Goal: Task Accomplishment & Management: Use online tool/utility

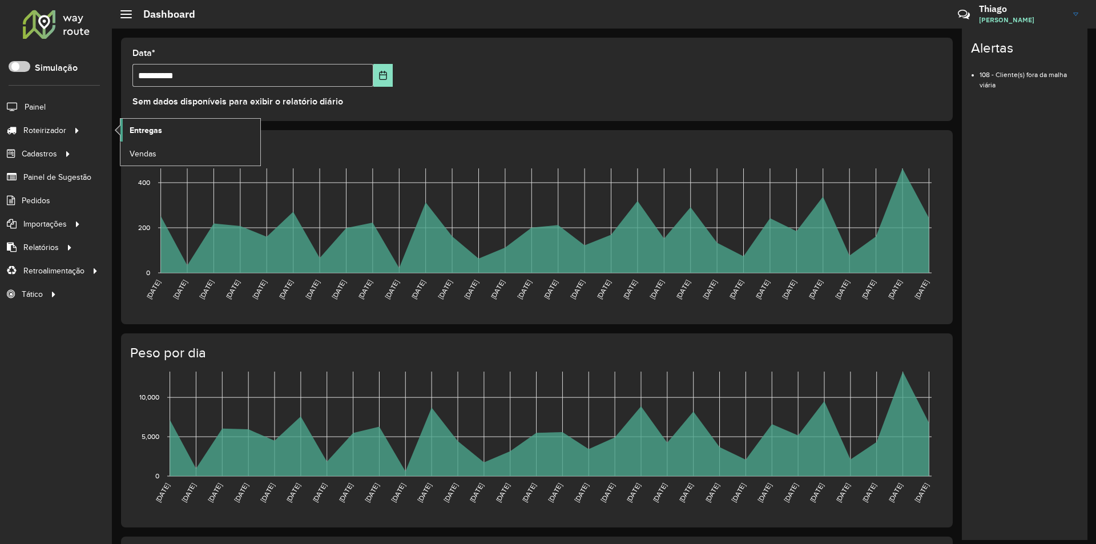
click at [176, 132] on link "Entregas" at bounding box center [190, 130] width 140 height 23
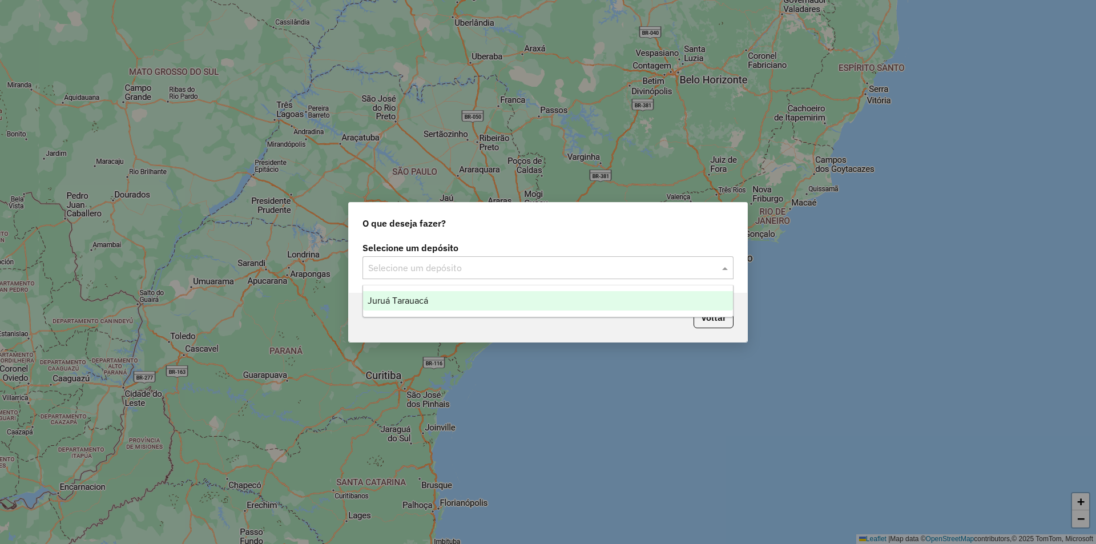
click at [453, 263] on input "text" at bounding box center [536, 268] width 337 height 14
click at [440, 287] on ng-dropdown-panel "Juruá Tarauacá" at bounding box center [548, 301] width 371 height 33
click at [437, 299] on div "Juruá Tarauacá" at bounding box center [548, 300] width 370 height 19
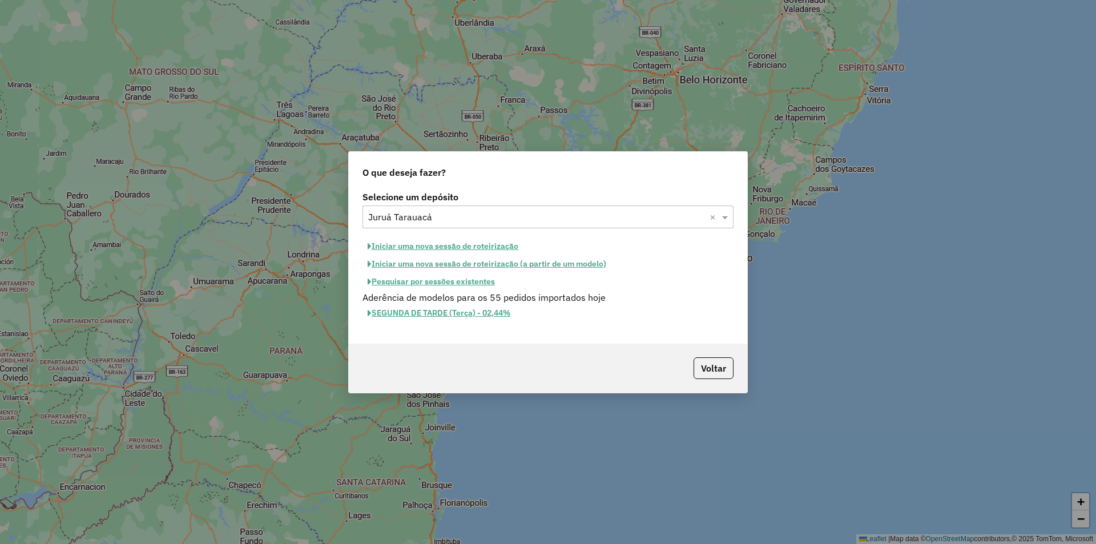
click at [437, 245] on button "Iniciar uma nova sessão de roteirização" at bounding box center [443, 246] width 161 height 18
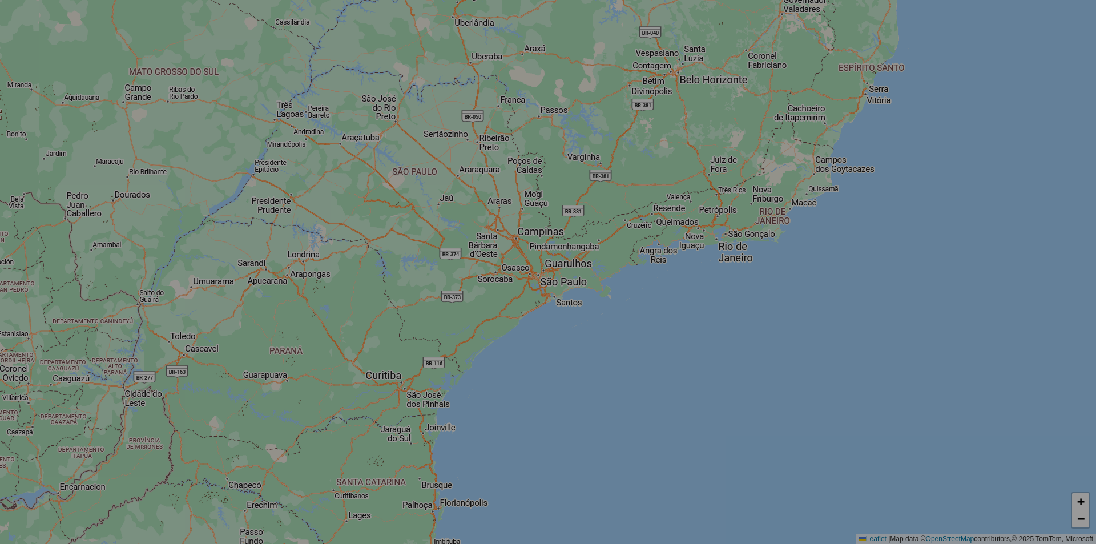
select select "*"
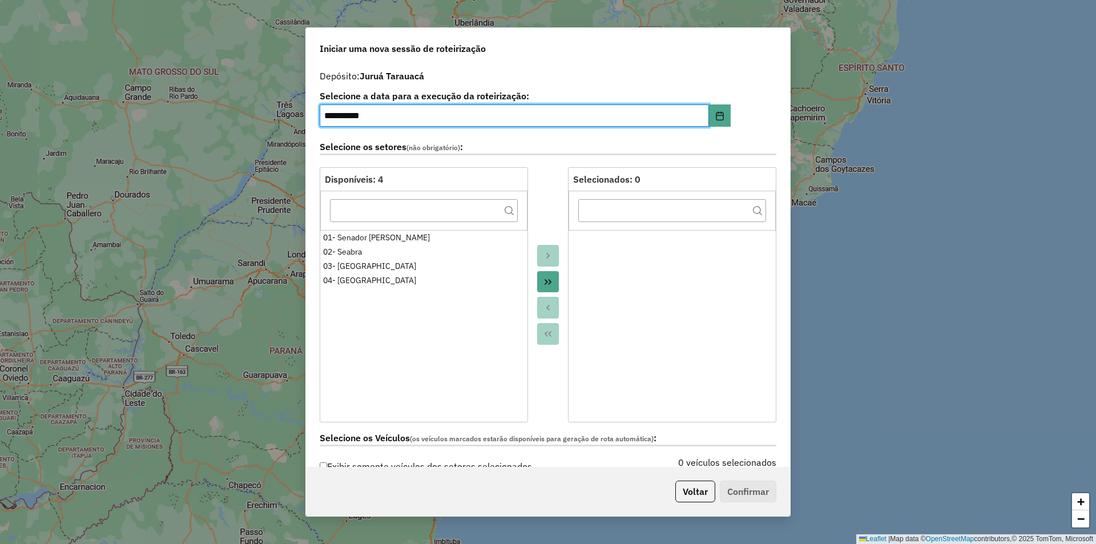
click at [543, 279] on icon "Move All to Target" at bounding box center [547, 281] width 9 height 9
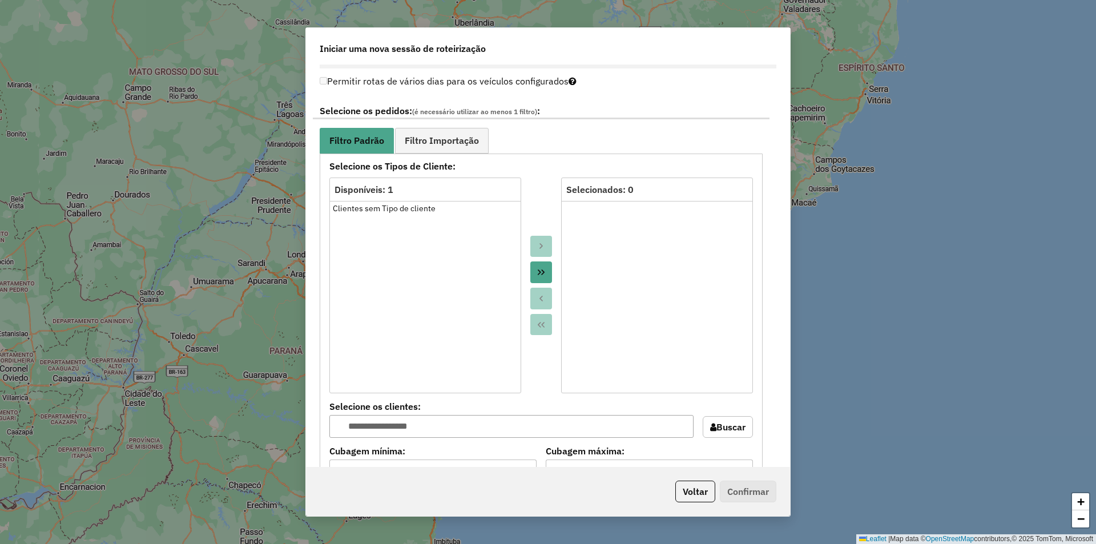
scroll to position [620, 0]
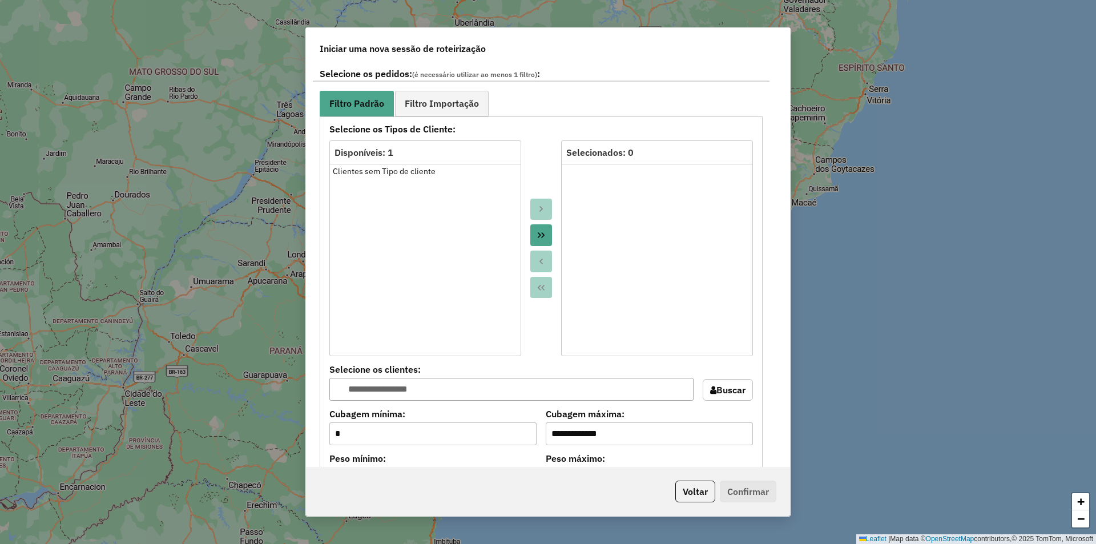
click at [539, 236] on icon "Move All to Target" at bounding box center [541, 235] width 9 height 9
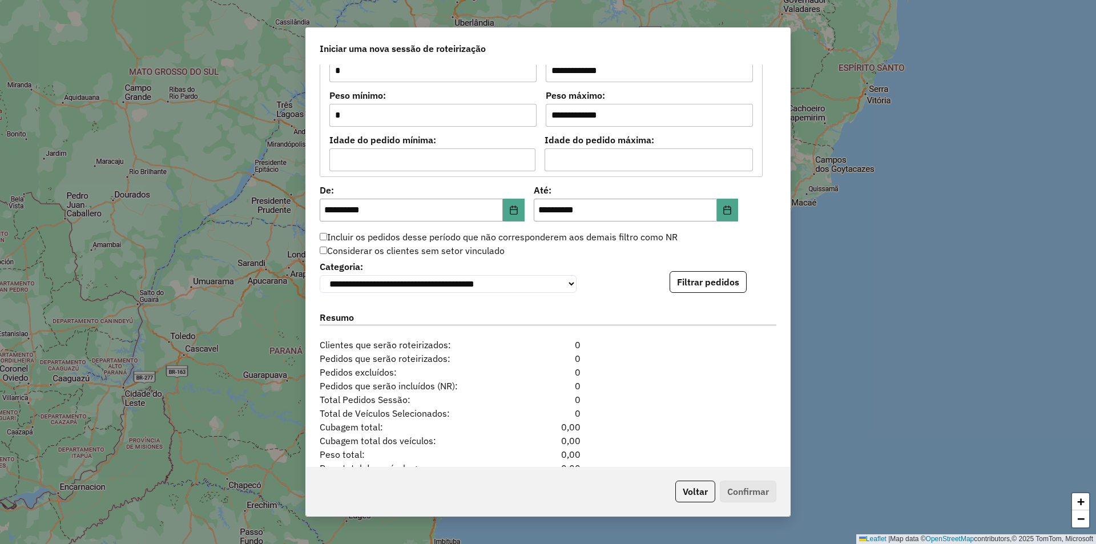
scroll to position [1009, 0]
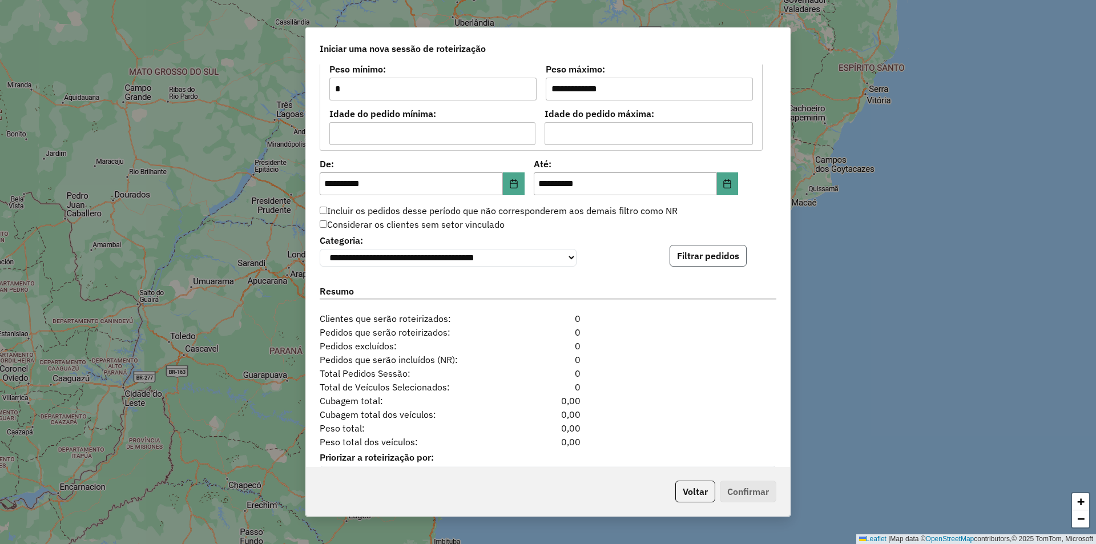
click at [710, 264] on button "Filtrar pedidos" at bounding box center [708, 256] width 77 height 22
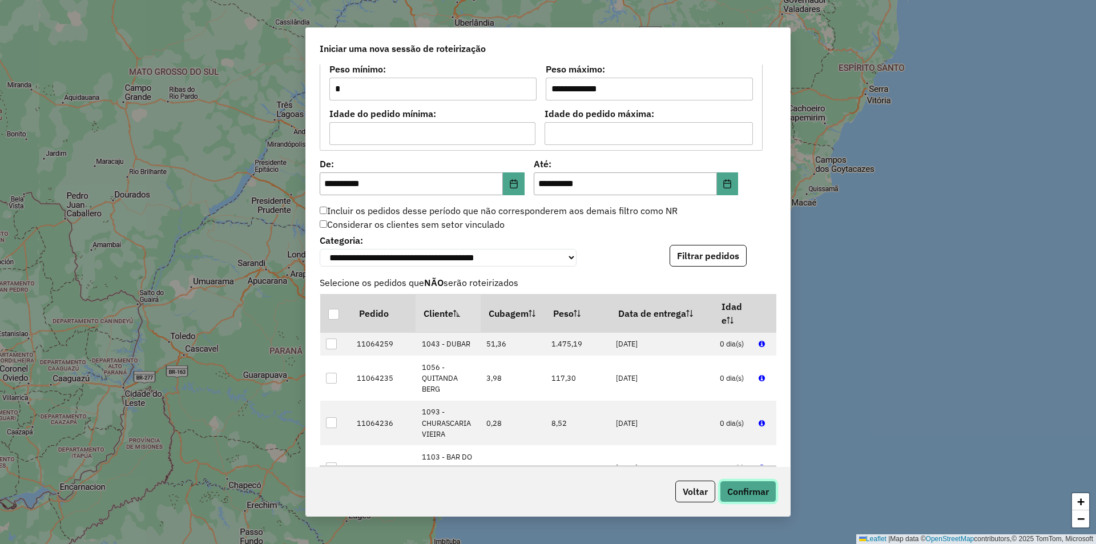
click at [732, 485] on button "Confirmar" at bounding box center [748, 492] width 57 height 22
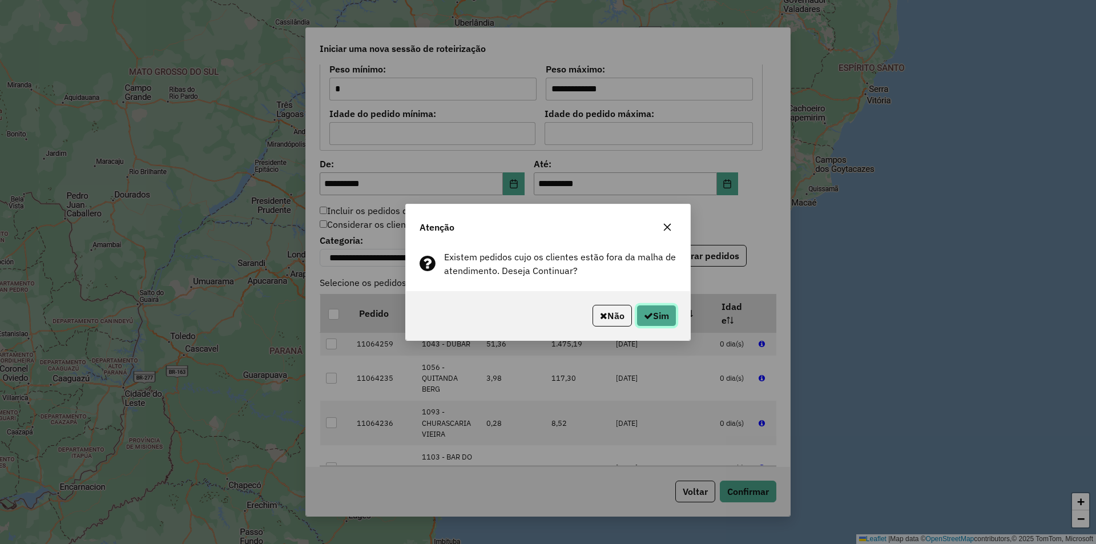
click at [658, 319] on button "Sim" at bounding box center [657, 316] width 40 height 22
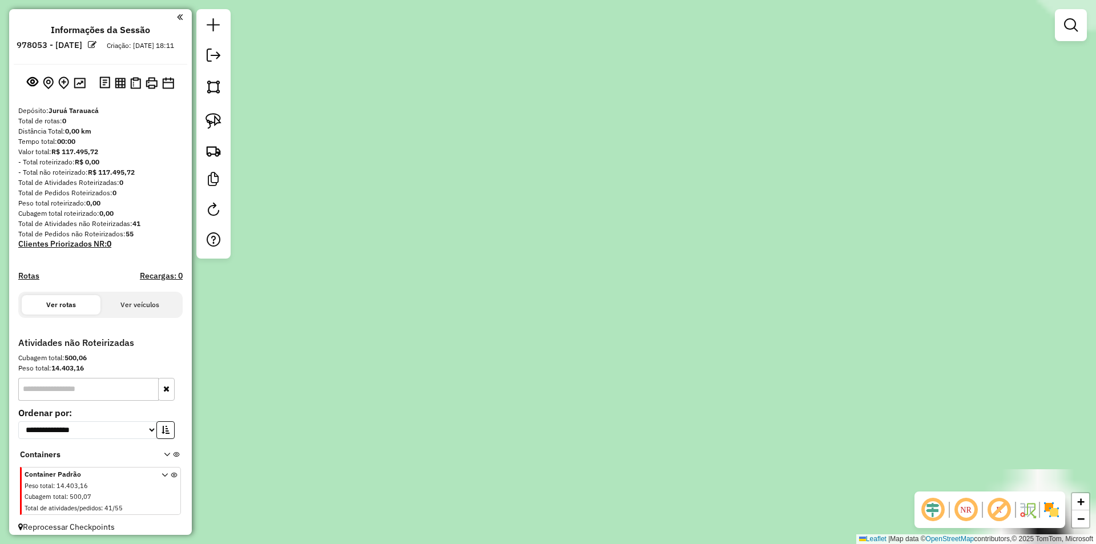
drag, startPoint x: 937, startPoint y: 170, endPoint x: 614, endPoint y: 428, distance: 413.2
click at [618, 427] on div "Janela de atendimento Grade de atendimento Capacidade Transportadoras Veículos …" at bounding box center [548, 272] width 1096 height 544
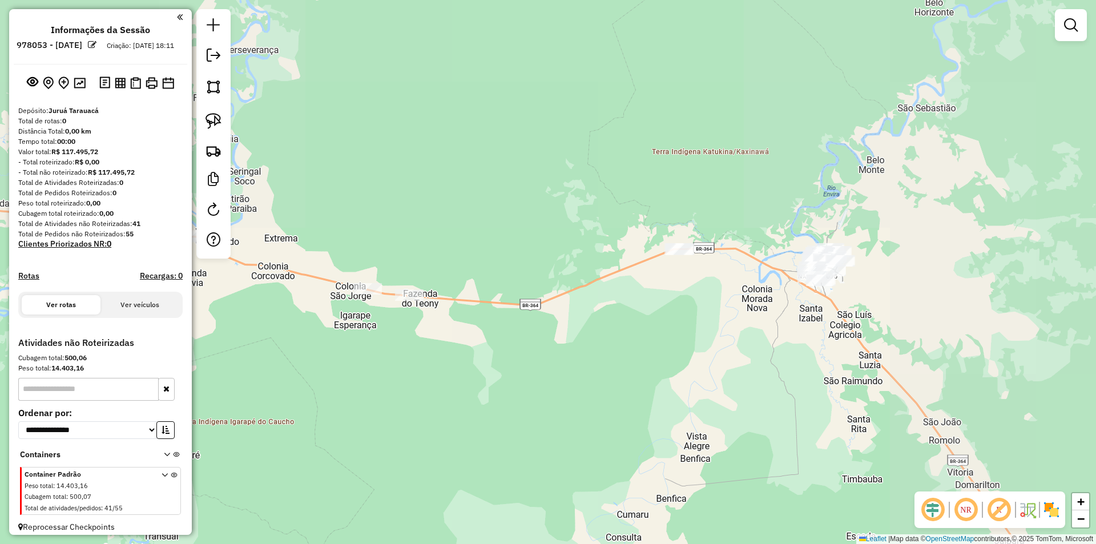
drag, startPoint x: 906, startPoint y: 262, endPoint x: 375, endPoint y: 369, distance: 542.2
click at [603, 524] on div "Janela de atendimento Grade de atendimento Capacidade Transportadoras Veículos …" at bounding box center [548, 272] width 1096 height 544
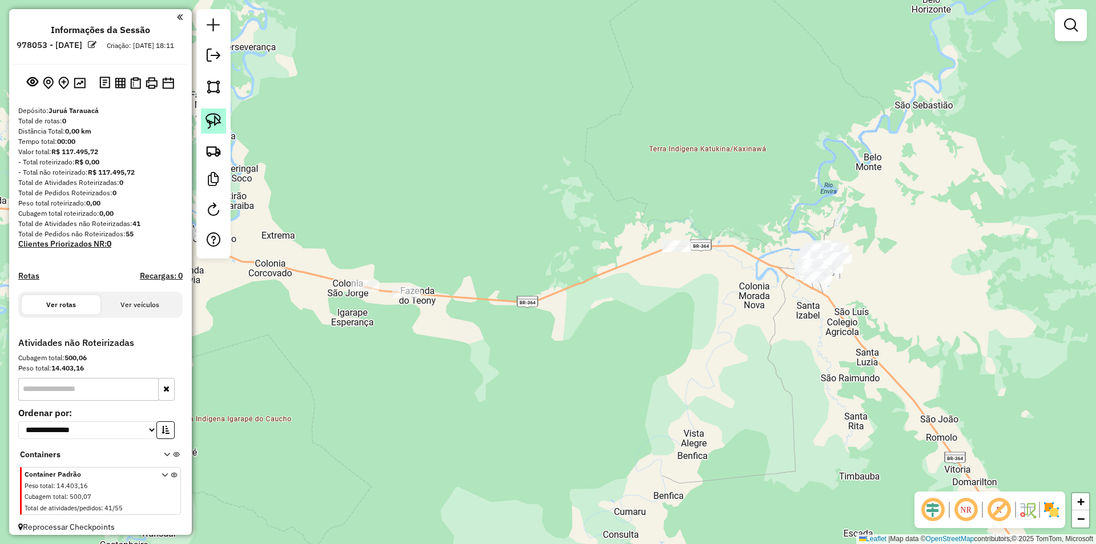
click at [221, 118] on img at bounding box center [214, 121] width 16 height 16
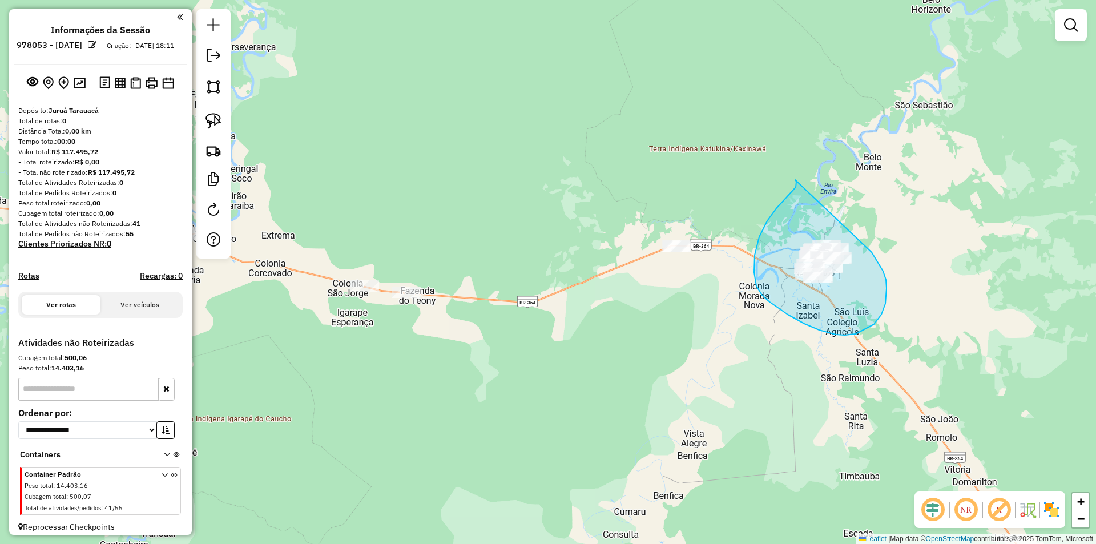
drag, startPoint x: 791, startPoint y: 192, endPoint x: 869, endPoint y: 249, distance: 96.0
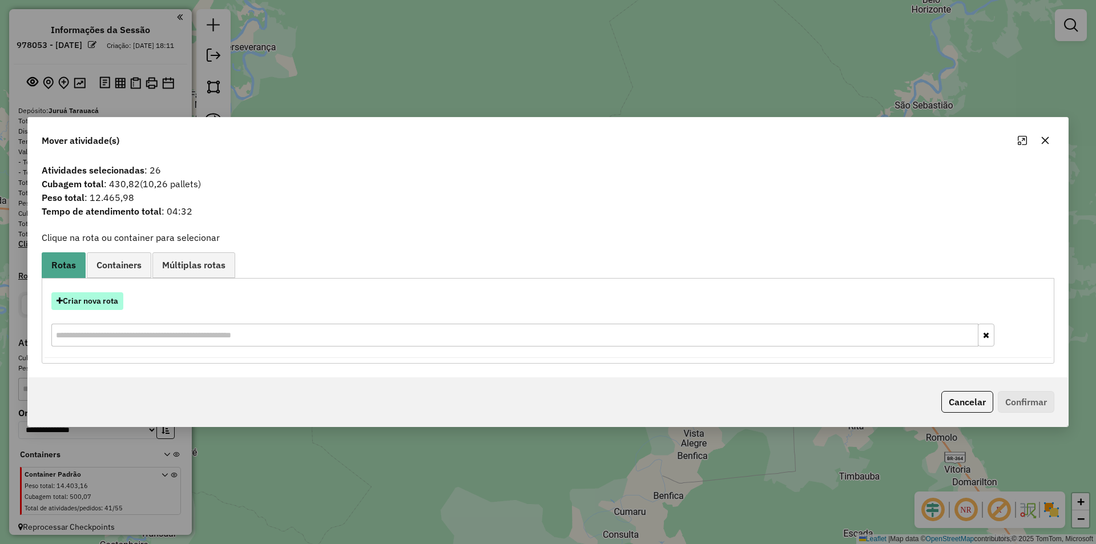
click at [116, 298] on button "Criar nova rota" at bounding box center [87, 301] width 72 height 18
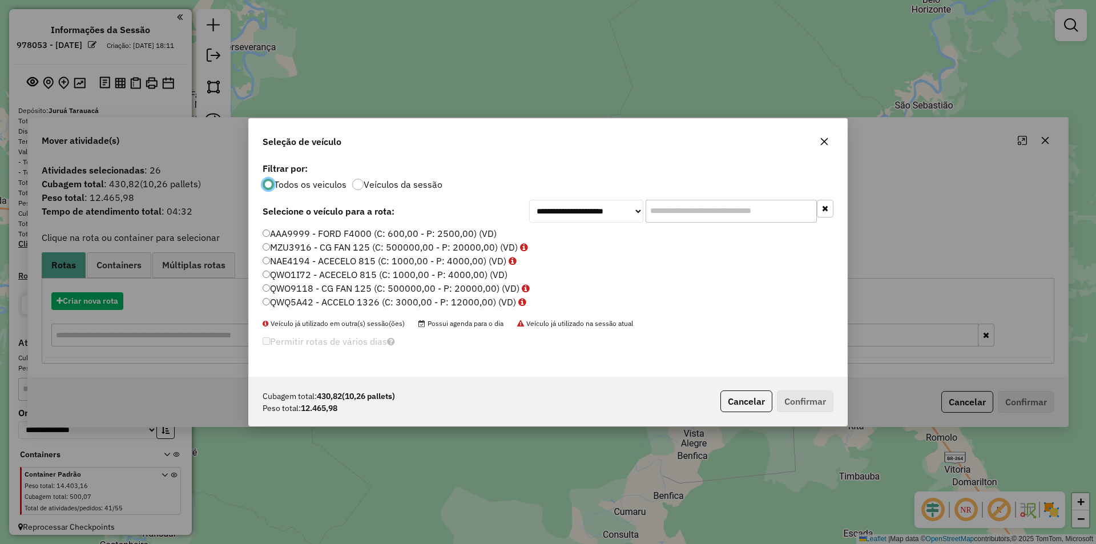
scroll to position [6, 3]
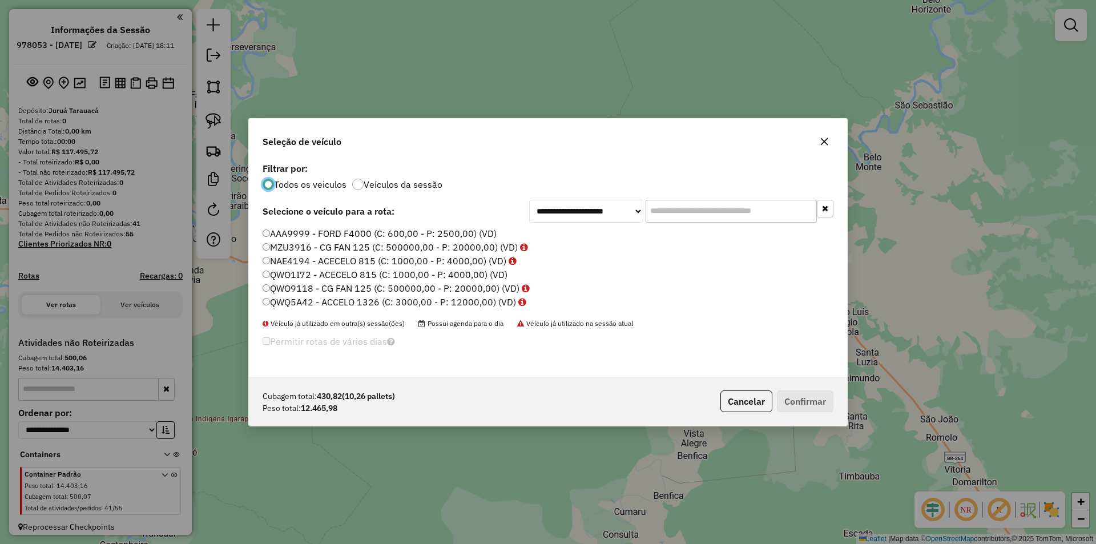
click at [269, 308] on label "QWQ5A42 - ACCELO 1326 (C: 3000,00 - P: 12000,00) (VD)" at bounding box center [395, 302] width 264 height 14
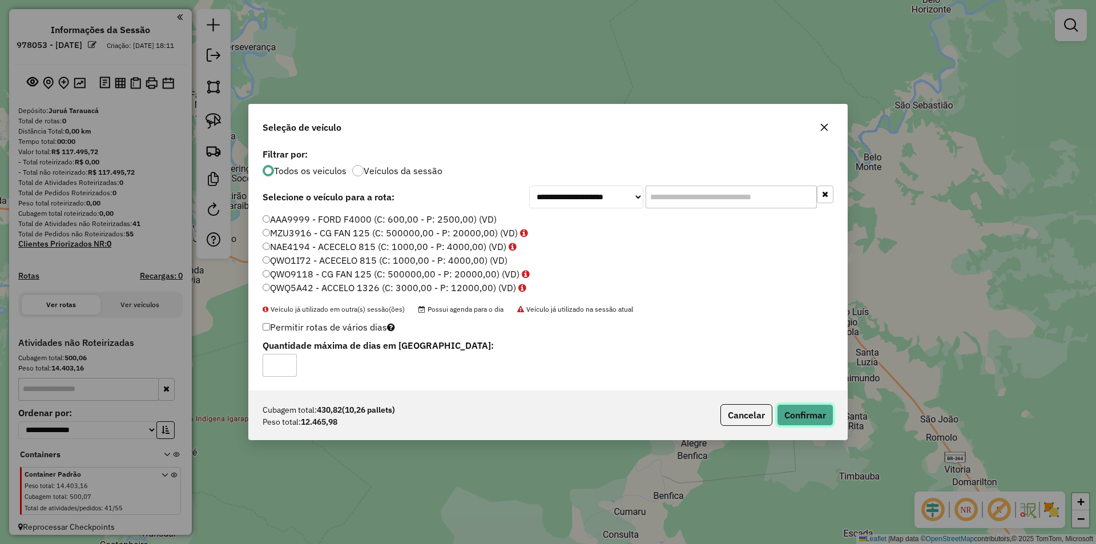
click at [809, 420] on button "Confirmar" at bounding box center [805, 415] width 57 height 22
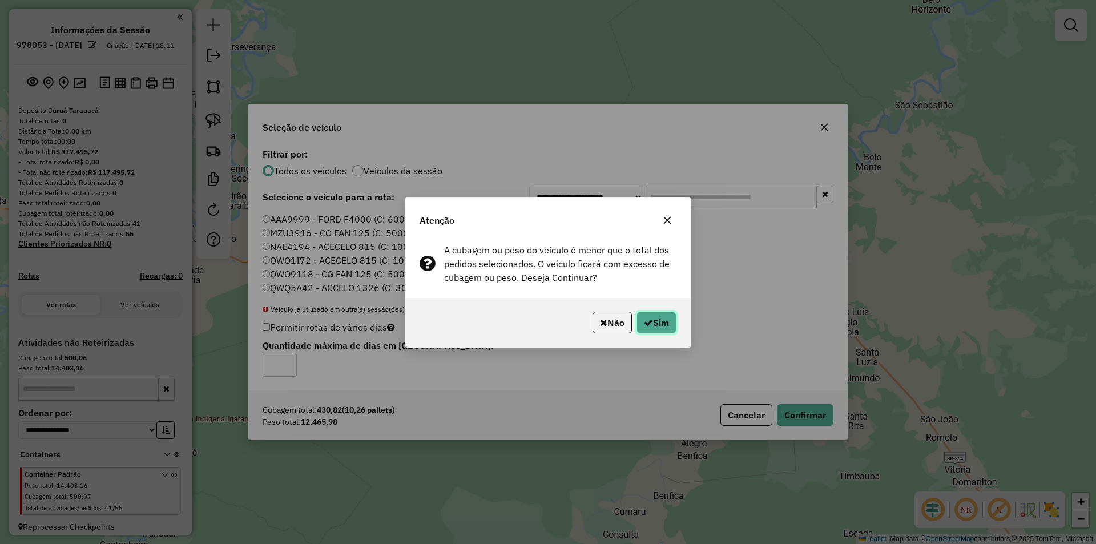
click at [646, 320] on icon "button" at bounding box center [648, 322] width 9 height 9
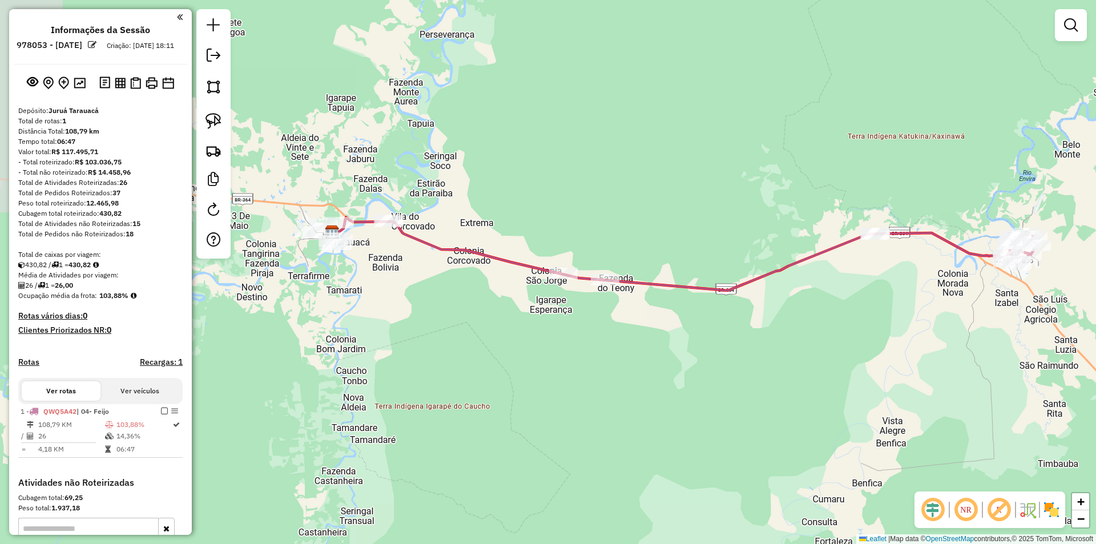
drag, startPoint x: 394, startPoint y: 337, endPoint x: 601, endPoint y: 331, distance: 206.8
click at [601, 331] on div "Janela de atendimento Grade de atendimento Capacidade Transportadoras Veículos …" at bounding box center [548, 272] width 1096 height 544
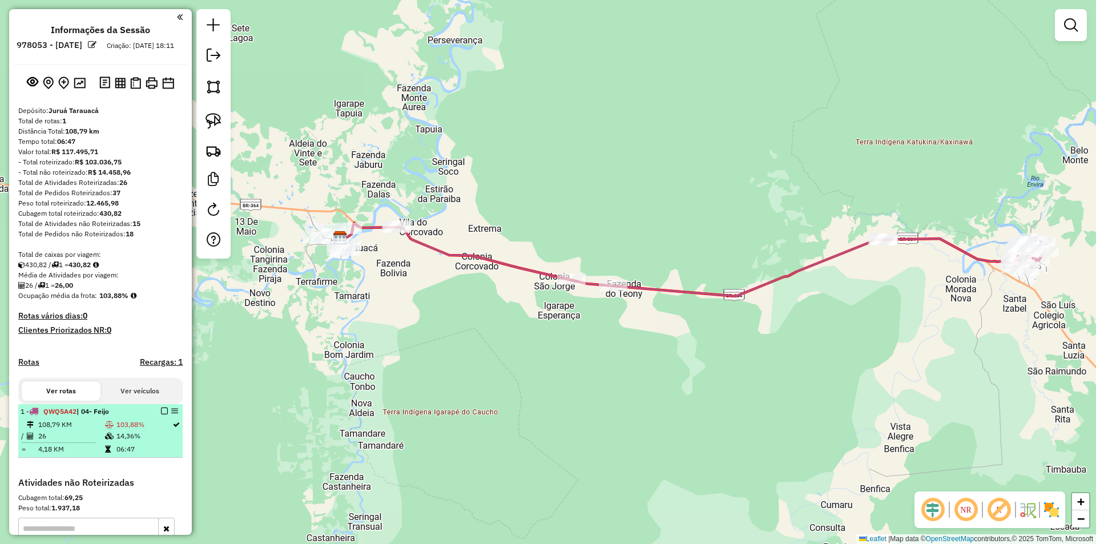
click at [161, 417] on div "1 - QWQ5A42 | 04- Feijo" at bounding box center [101, 411] width 160 height 10
select select "**********"
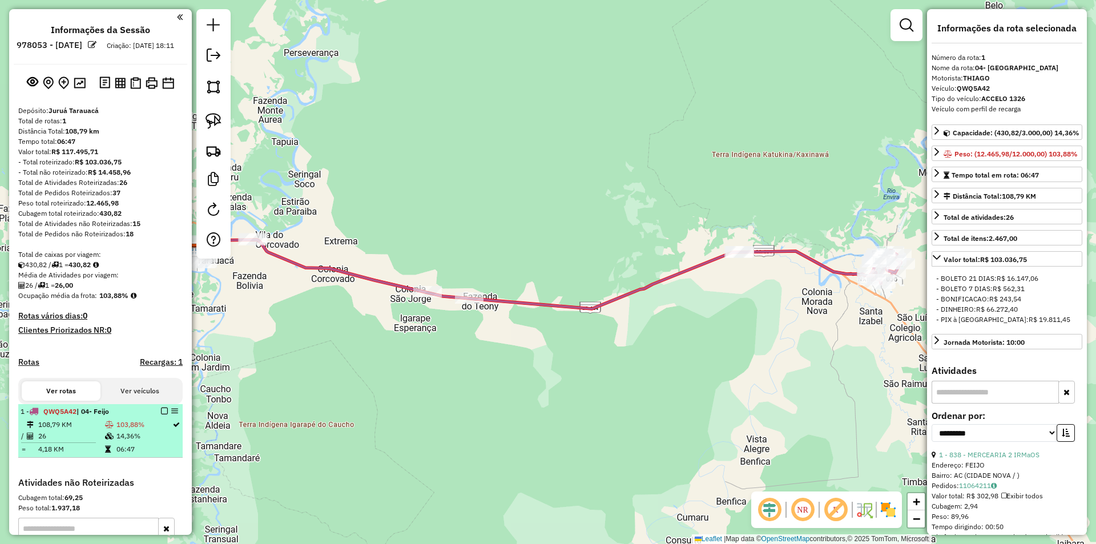
click at [161, 414] on em at bounding box center [164, 411] width 7 height 7
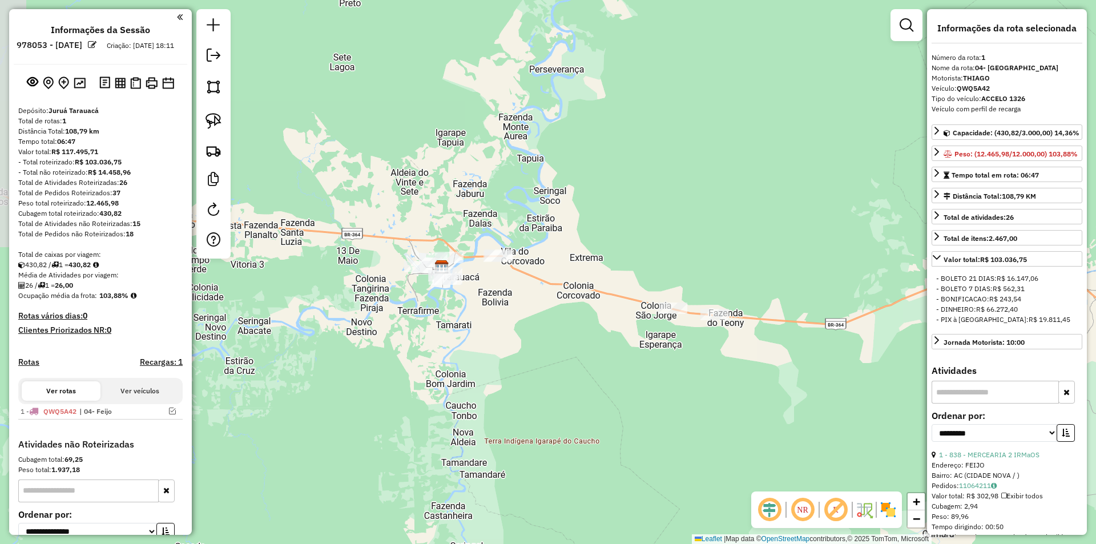
drag, startPoint x: 330, startPoint y: 431, endPoint x: 570, endPoint y: 446, distance: 240.3
click at [569, 446] on div "Janela de atendimento Grade de atendimento Capacidade Transportadoras Veículos …" at bounding box center [548, 272] width 1096 height 544
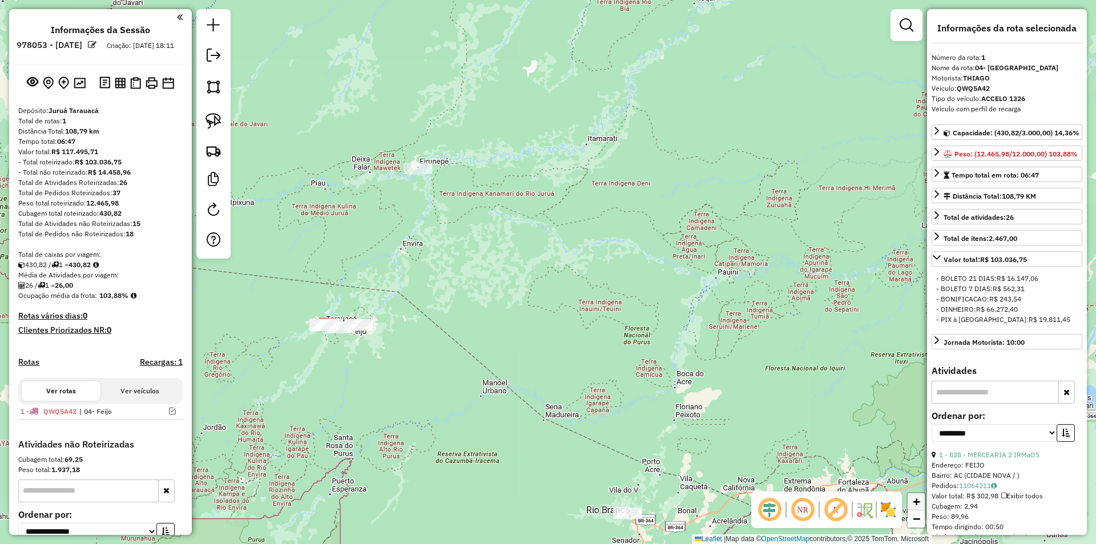
click at [909, 500] on link "+" at bounding box center [916, 501] width 17 height 17
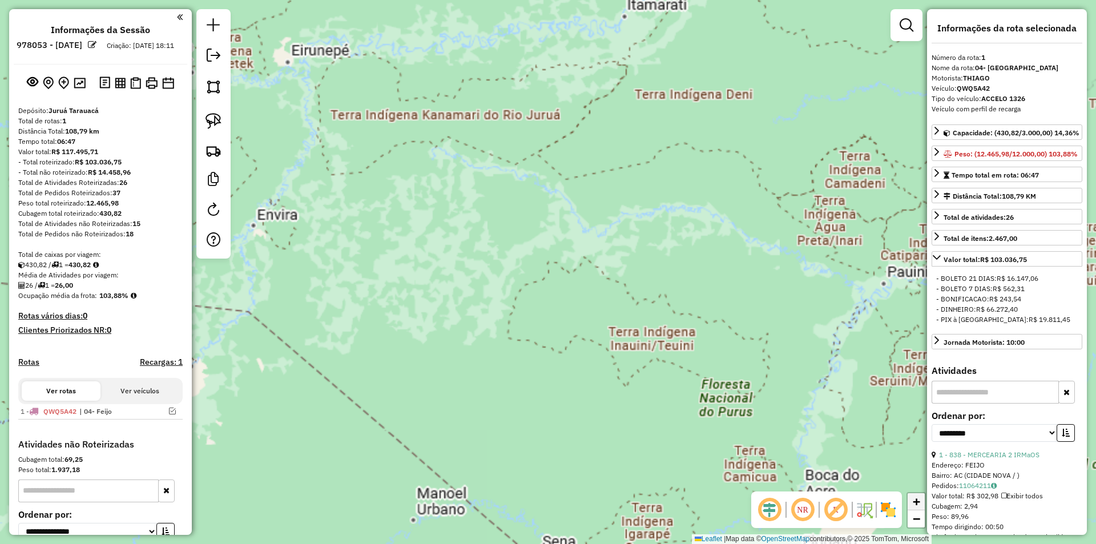
click at [909, 499] on link "+" at bounding box center [916, 501] width 17 height 17
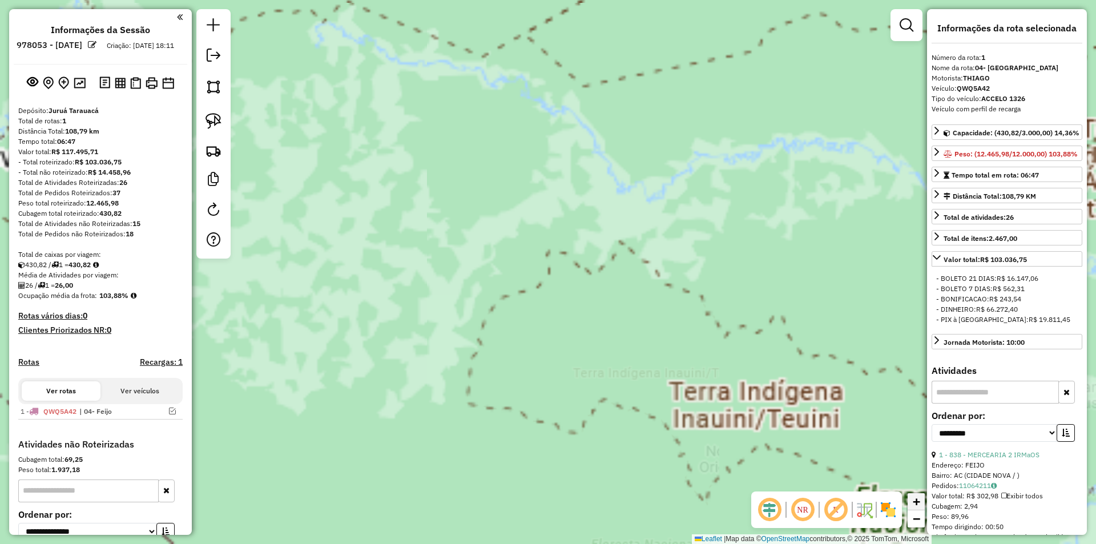
click at [909, 499] on link "+" at bounding box center [916, 501] width 17 height 17
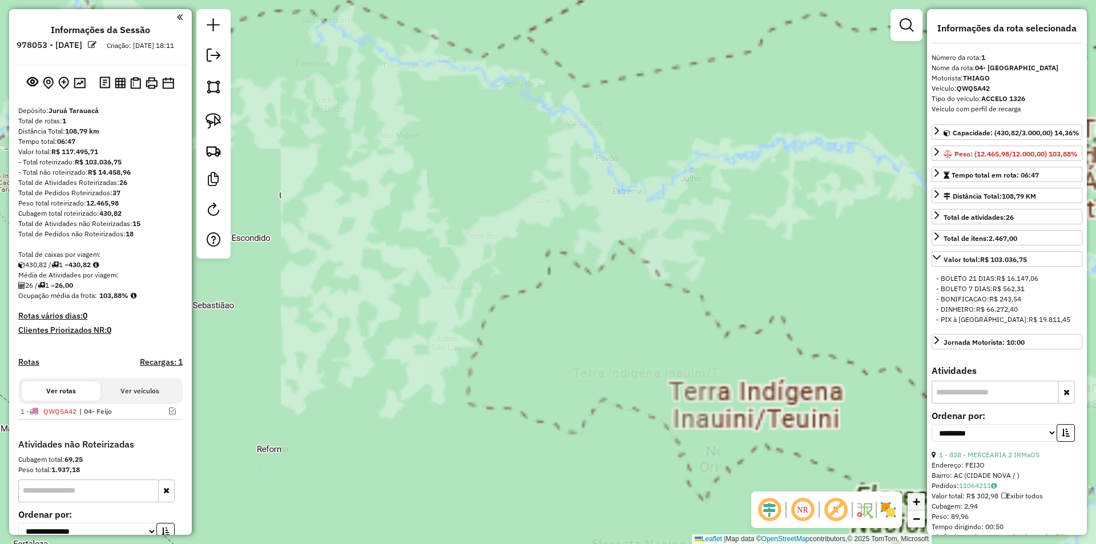
click at [909, 499] on link "+" at bounding box center [916, 501] width 17 height 17
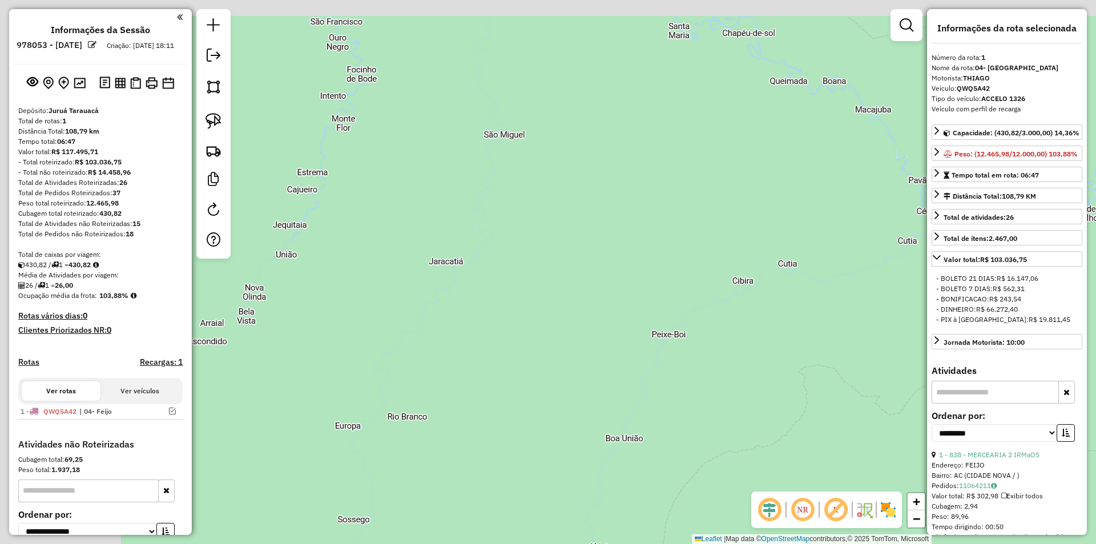
drag, startPoint x: 683, startPoint y: 365, endPoint x: 958, endPoint y: 513, distance: 312.1
click at [958, 513] on hb-router-mapa "**********" at bounding box center [548, 272] width 1096 height 544
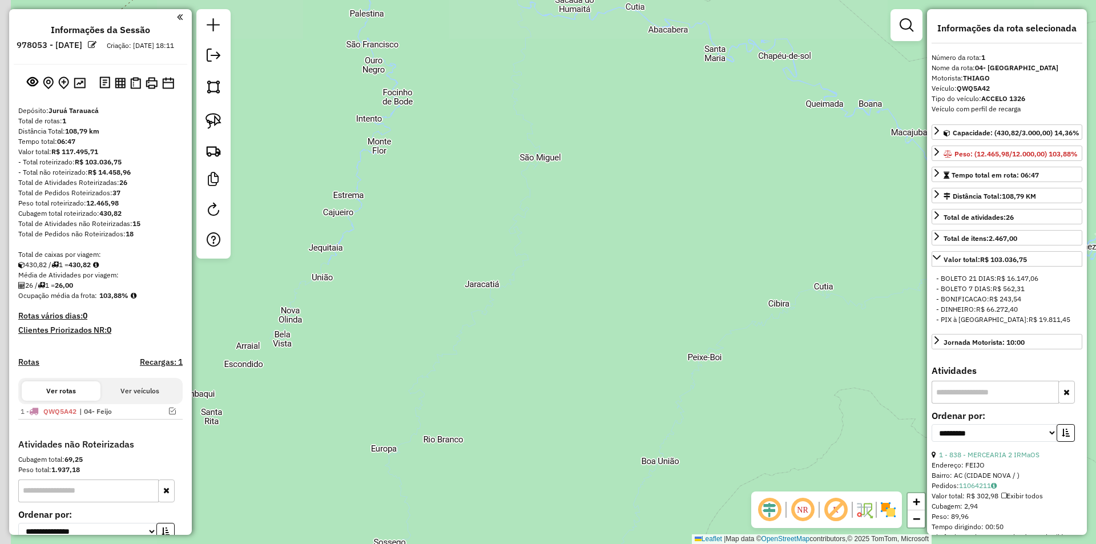
drag, startPoint x: 745, startPoint y: 329, endPoint x: 948, endPoint y: 466, distance: 245.1
click at [949, 469] on hb-router-mapa "**********" at bounding box center [548, 272] width 1096 height 544
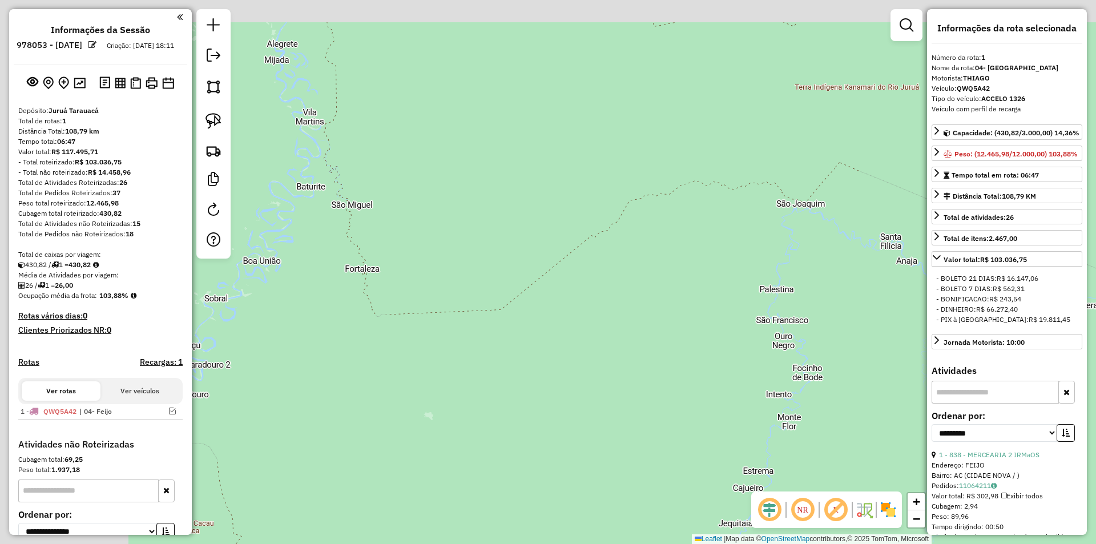
drag, startPoint x: 854, startPoint y: 416, endPoint x: 541, endPoint y: 277, distance: 342.2
click at [867, 429] on div "Janela de atendimento Grade de atendimento Capacidade Transportadoras Veículos …" at bounding box center [548, 272] width 1096 height 544
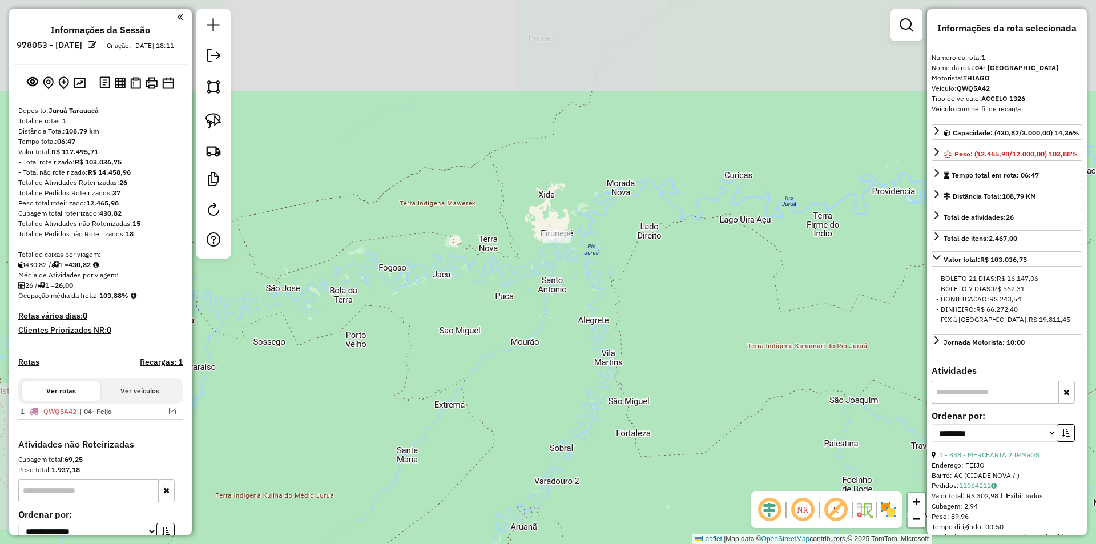
drag, startPoint x: 526, startPoint y: 269, endPoint x: 166, endPoint y: 260, distance: 360.9
click at [166, 261] on hb-router-mapa "**********" at bounding box center [548, 272] width 1096 height 544
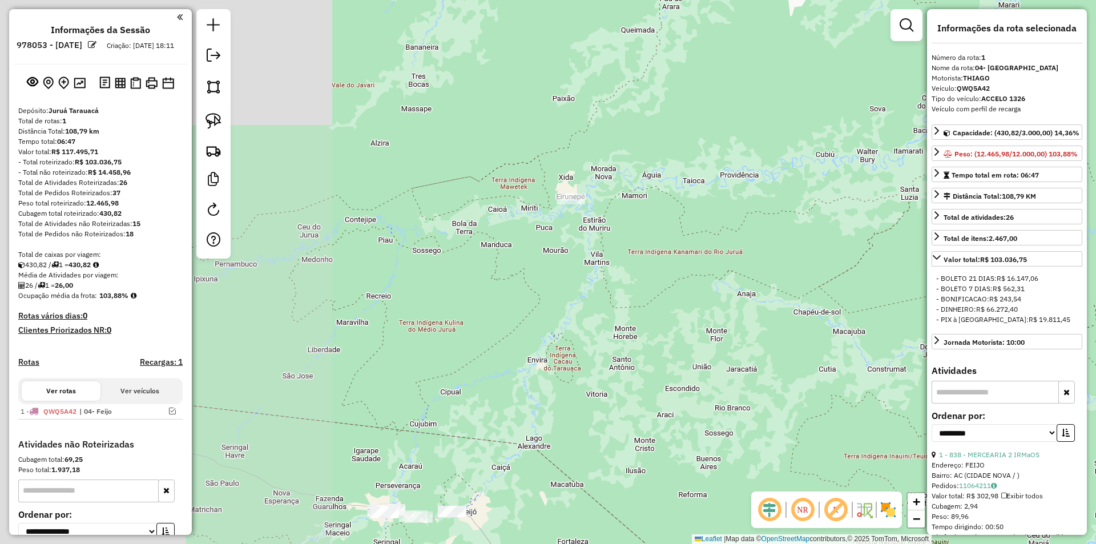
drag, startPoint x: 602, startPoint y: 364, endPoint x: 808, endPoint y: 335, distance: 208.1
click at [808, 335] on div "Janela de atendimento Grade de atendimento Capacidade Transportadoras Veículos …" at bounding box center [548, 272] width 1096 height 544
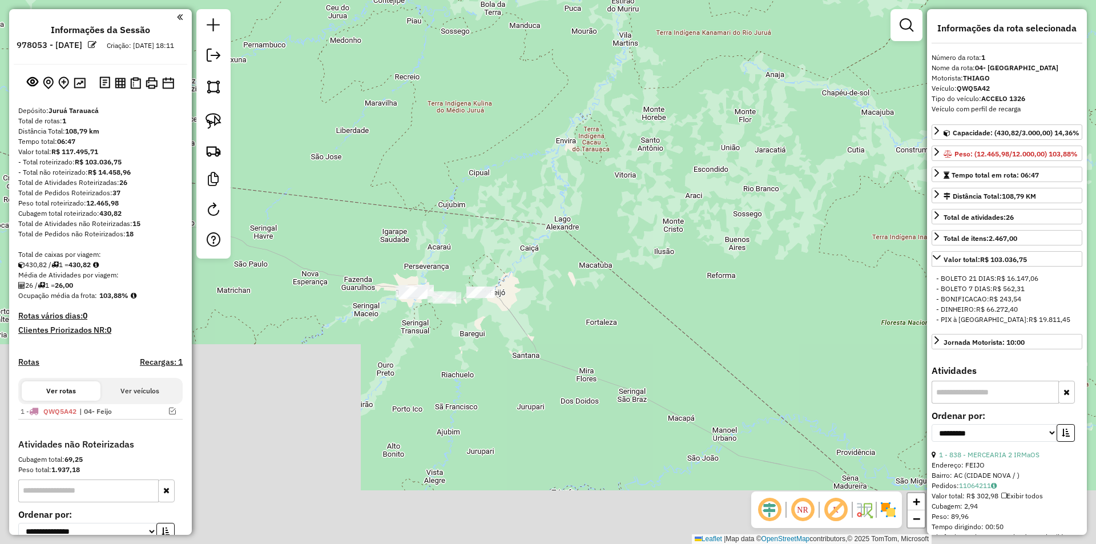
drag, startPoint x: 405, startPoint y: 326, endPoint x: 434, endPoint y: 106, distance: 221.7
click at [434, 106] on div "Janela de atendimento Grade de atendimento Capacidade Transportadoras Veículos …" at bounding box center [548, 272] width 1096 height 544
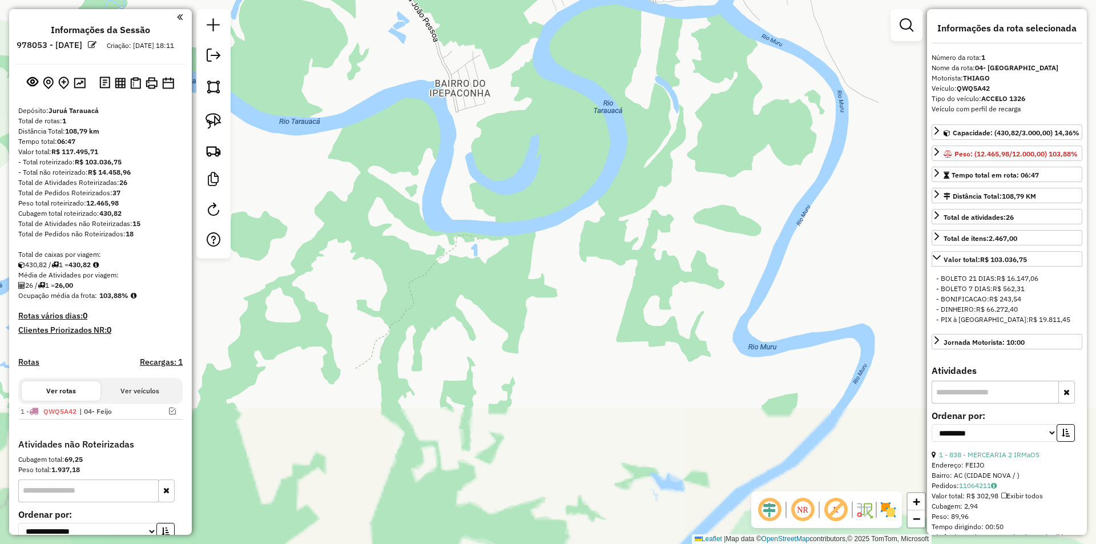
drag, startPoint x: 529, startPoint y: 255, endPoint x: 439, endPoint y: 554, distance: 311.9
click at [439, 543] on html "Aguarde... Pop-up bloqueado! Seu navegador bloqueou automáticamente a abertura …" at bounding box center [548, 272] width 1096 height 544
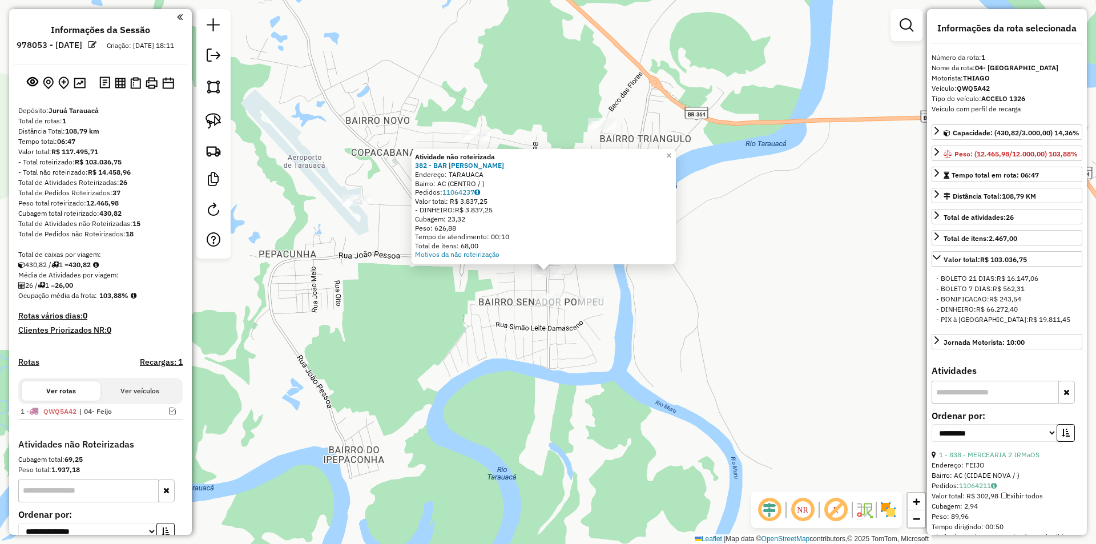
click at [579, 279] on div "Atividade não roteirizada 382 - BAR JOAO VELHO Endereço: TARAUACA Bairro: AC (C…" at bounding box center [548, 272] width 1096 height 544
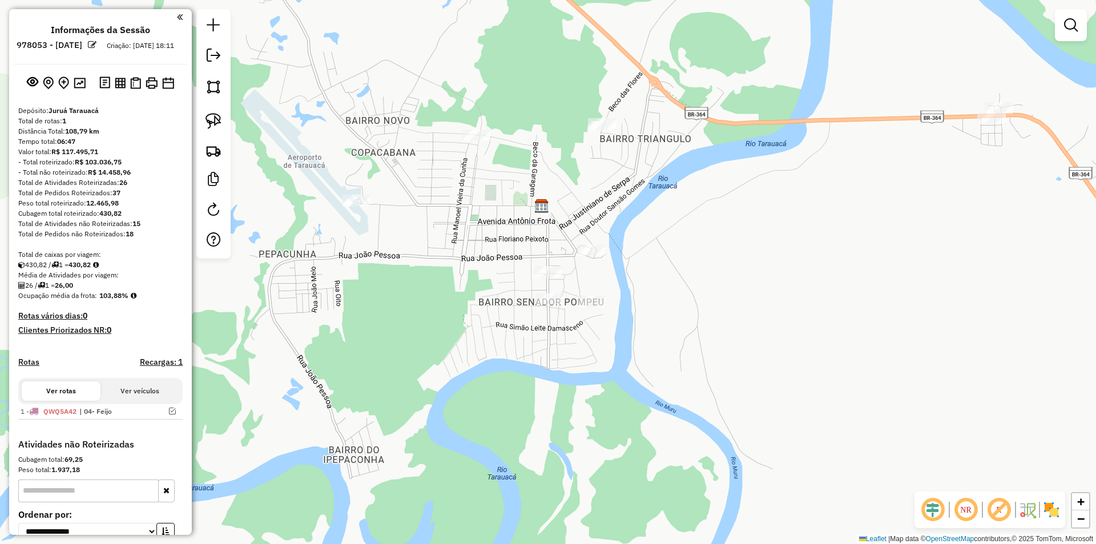
click at [583, 261] on div "Janela de atendimento Grade de atendimento Capacidade Transportadoras Veículos …" at bounding box center [548, 272] width 1096 height 544
click at [587, 256] on div at bounding box center [591, 249] width 29 height 11
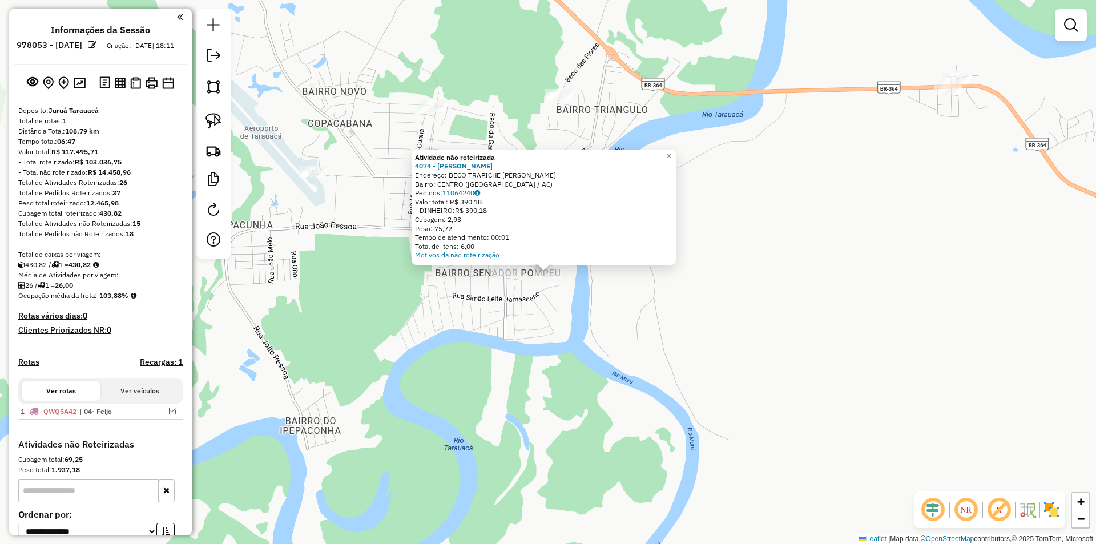
click at [529, 329] on div "Atividade não roteirizada 4074 - [PERSON_NAME]: BECO TRAPICHE [PERSON_NAME] SN …" at bounding box center [548, 272] width 1096 height 544
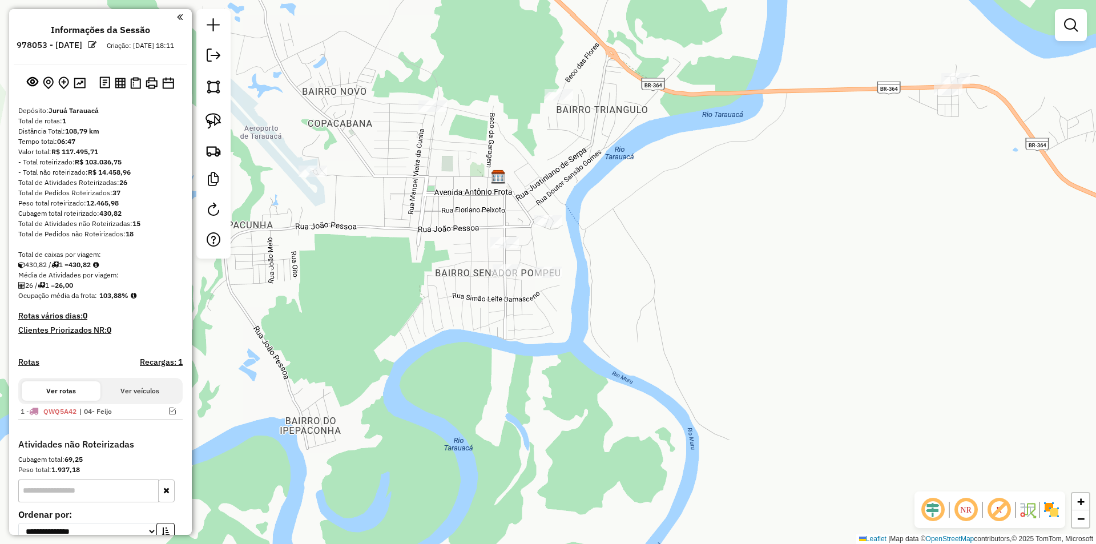
click at [509, 276] on div at bounding box center [507, 269] width 29 height 11
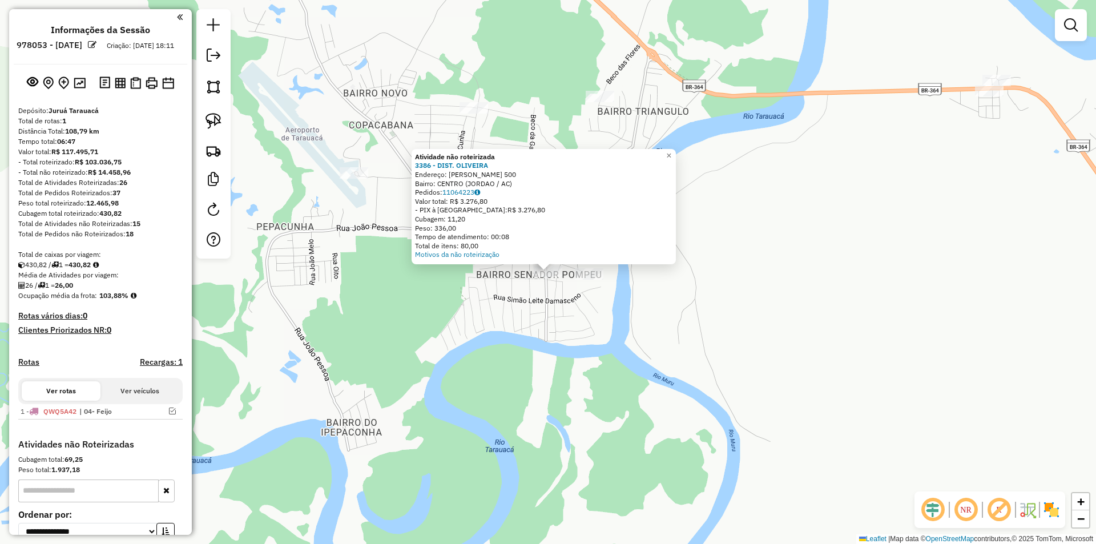
click at [550, 312] on div "Atividade não roteirizada 3386 - DIST. OLIVEIRA Endereço: [PERSON_NAME] DE FIGU…" at bounding box center [548, 272] width 1096 height 544
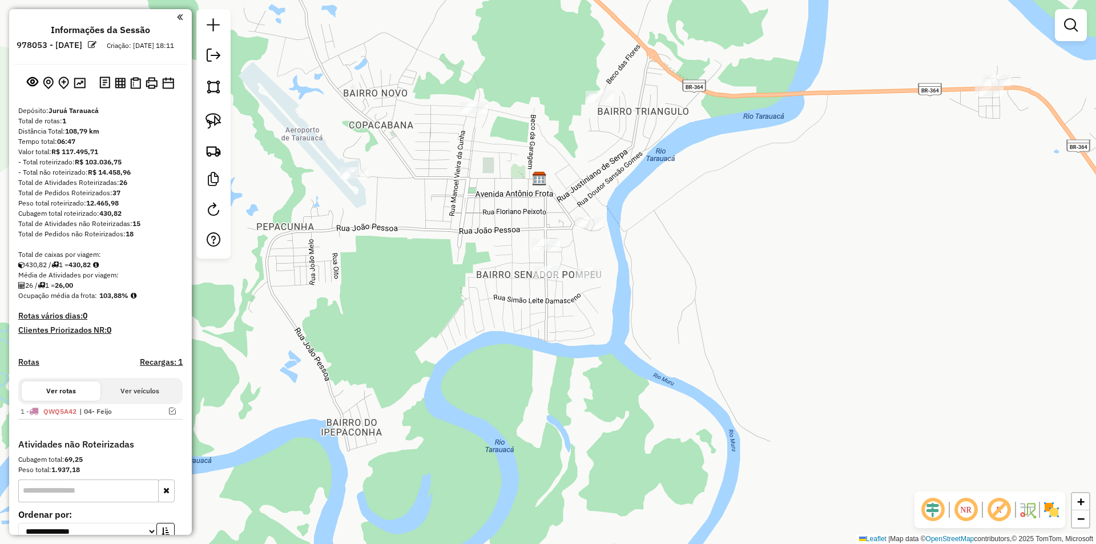
click at [537, 277] on div at bounding box center [548, 271] width 29 height 11
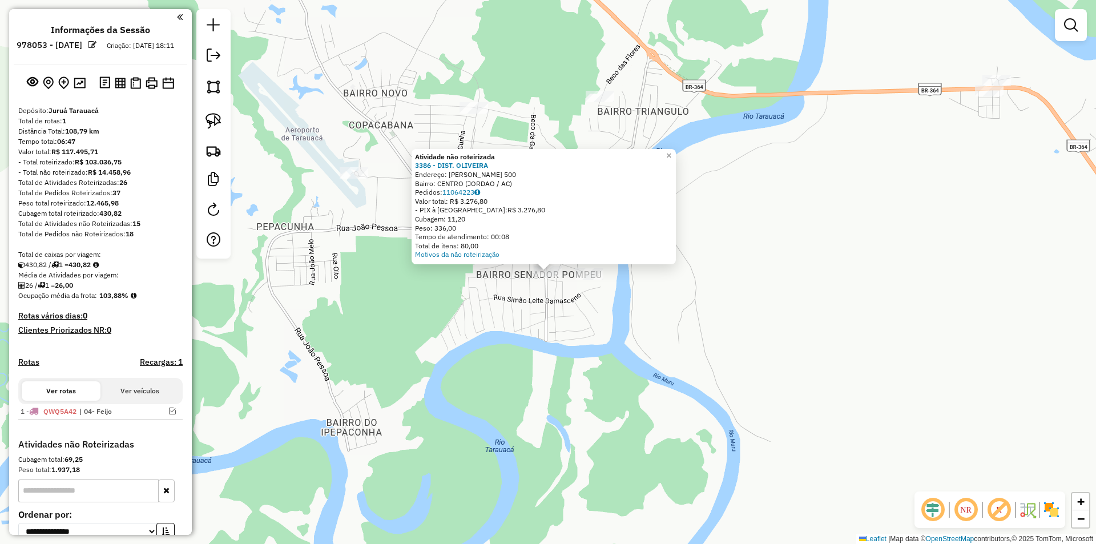
click at [513, 301] on div "Atividade não roteirizada 3386 - DIST. OLIVEIRA Endereço: [PERSON_NAME] DE FIGU…" at bounding box center [548, 272] width 1096 height 544
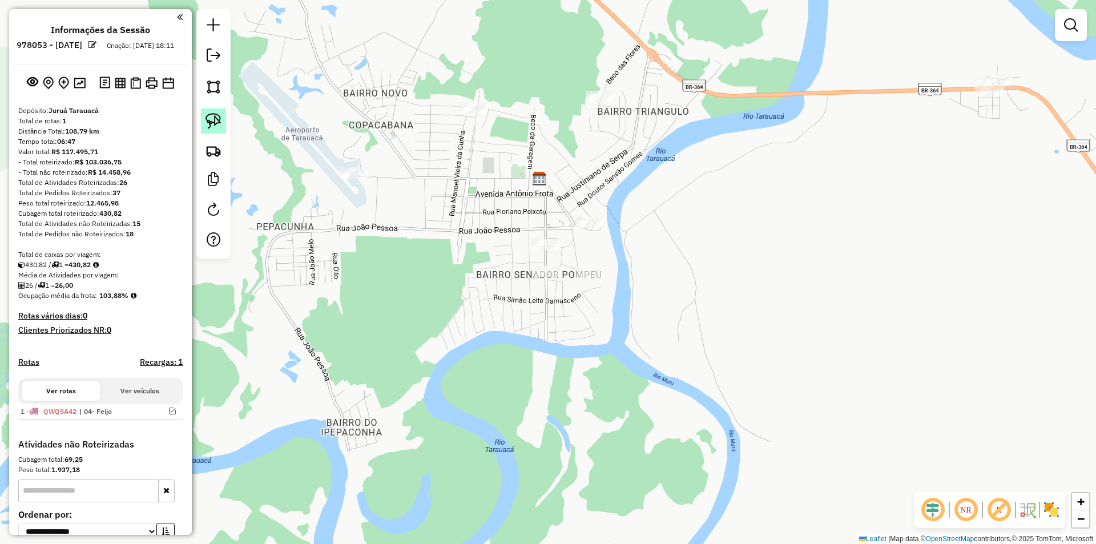
click at [216, 124] on img at bounding box center [214, 121] width 16 height 16
drag, startPoint x: 582, startPoint y: 208, endPoint x: 614, endPoint y: 294, distance: 91.7
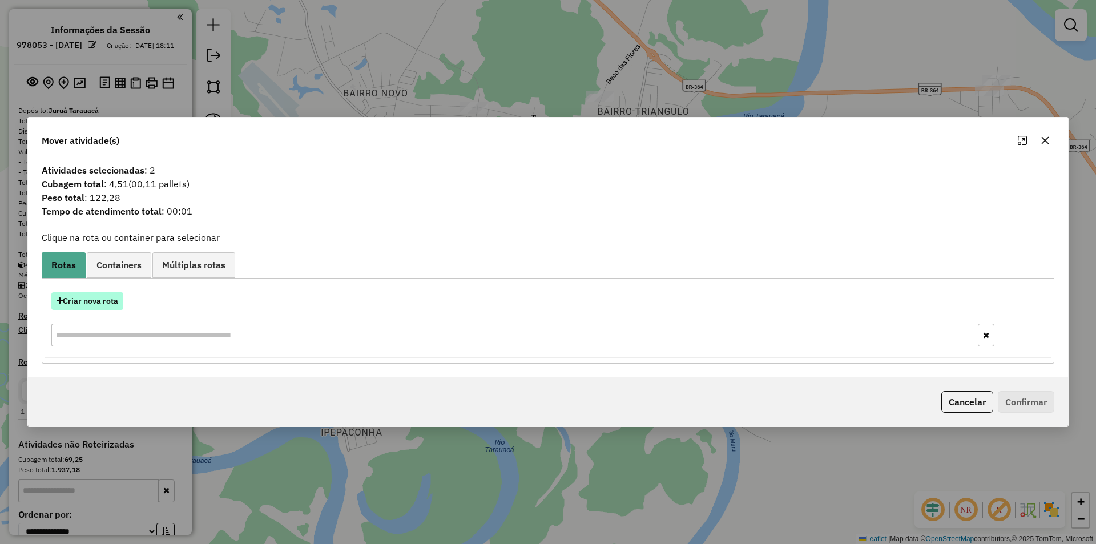
click at [86, 302] on button "Criar nova rota" at bounding box center [87, 301] width 72 height 18
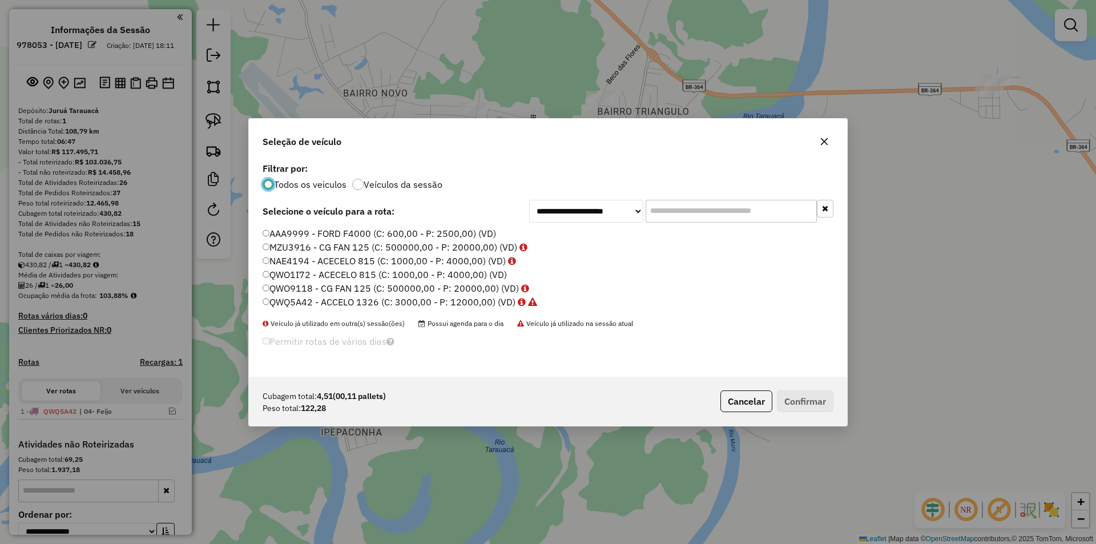
click at [278, 251] on label "MZU3916 - CG FAN 125 (C: 500000,00 - P: 20000,00) (VD)" at bounding box center [395, 247] width 265 height 14
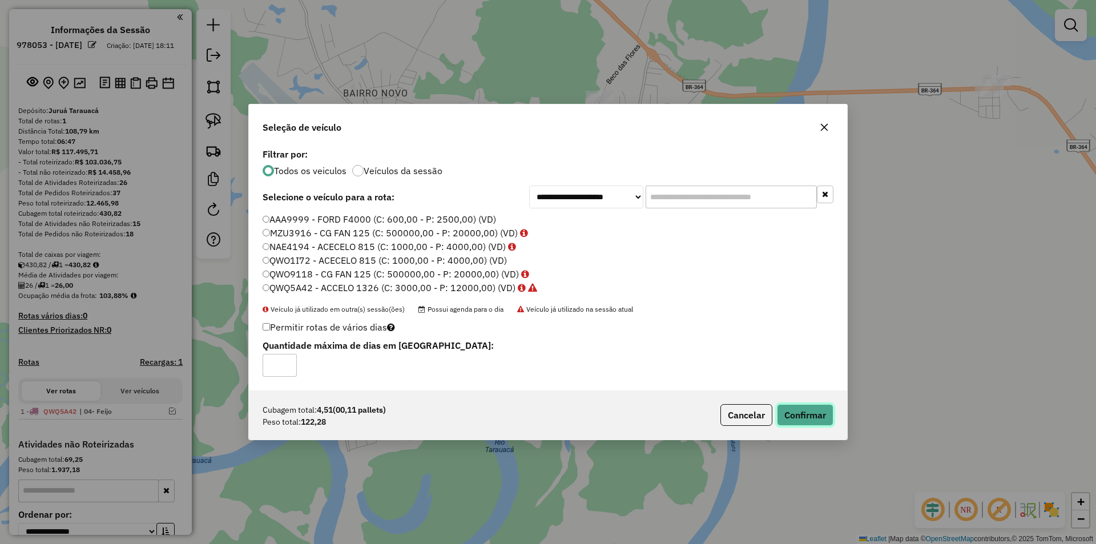
click at [787, 422] on button "Confirmar" at bounding box center [805, 415] width 57 height 22
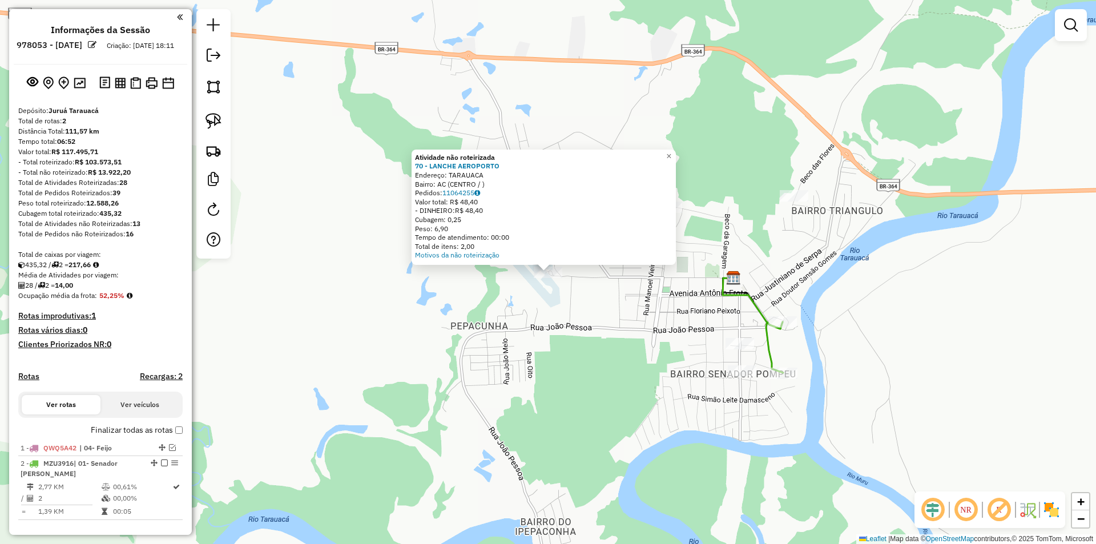
click at [622, 295] on div "Atividade não roteirizada 70 - LANCHE AEROPORTO Endereço: TARAUACA Bairro: AC (…" at bounding box center [548, 272] width 1096 height 544
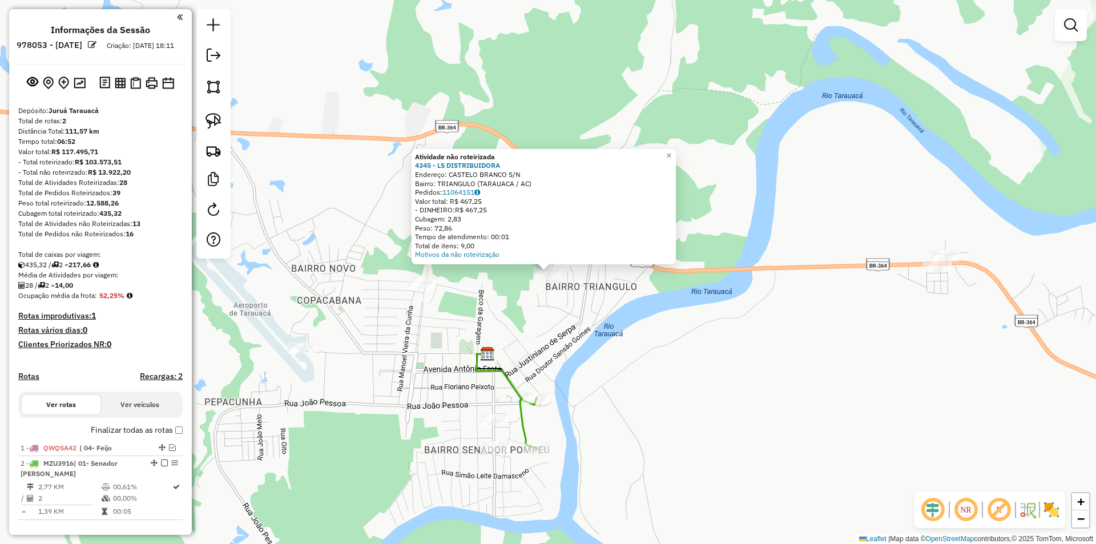
click at [443, 393] on div "Atividade não roteirizada 4345 - LS DISTRIBUIDORA Endereço: CASTELO BRANCO S/N …" at bounding box center [548, 272] width 1096 height 544
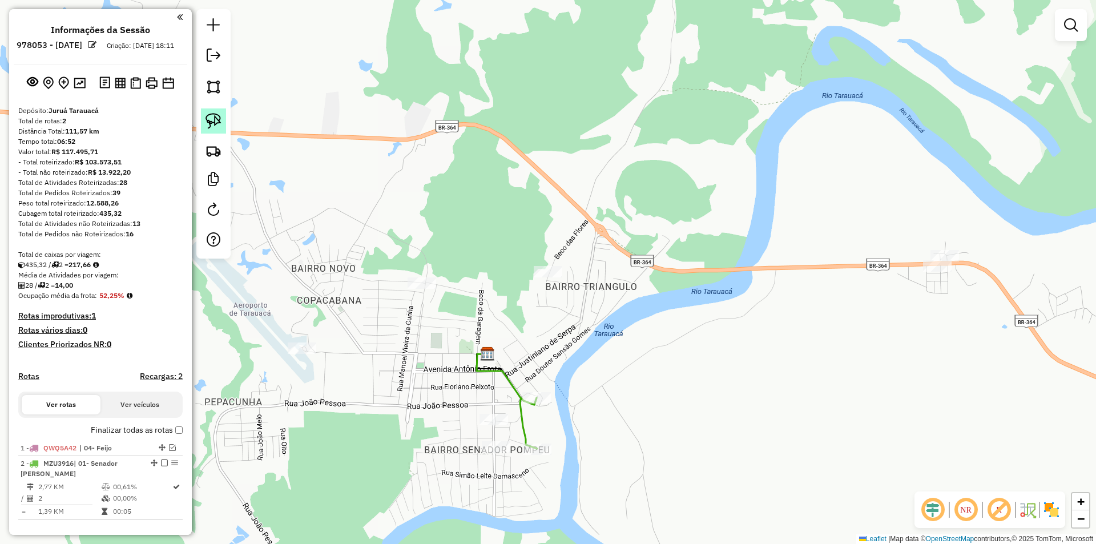
click at [218, 123] on img at bounding box center [214, 121] width 16 height 16
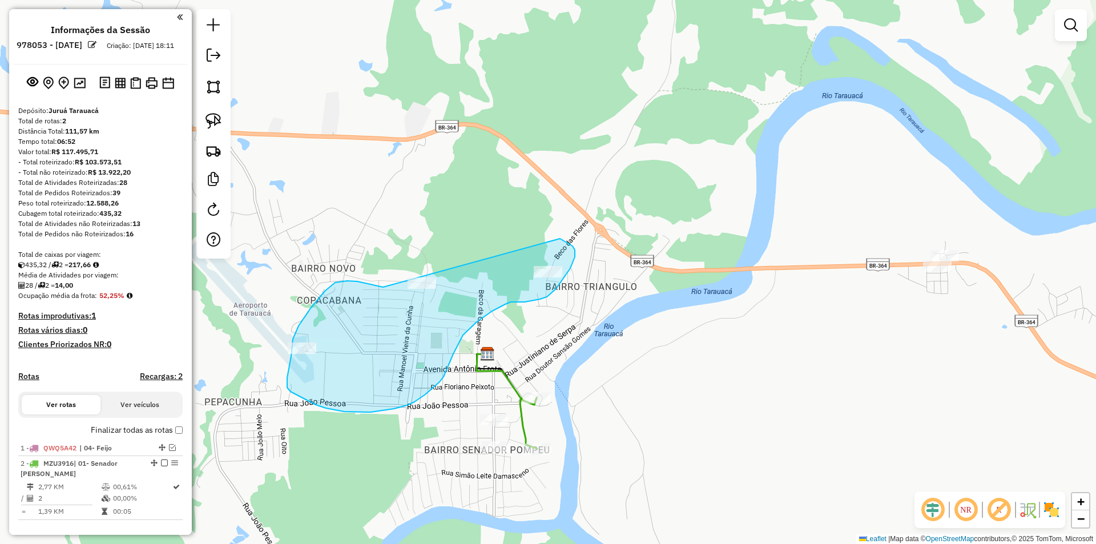
drag, startPoint x: 325, startPoint y: 291, endPoint x: 499, endPoint y: 229, distance: 184.7
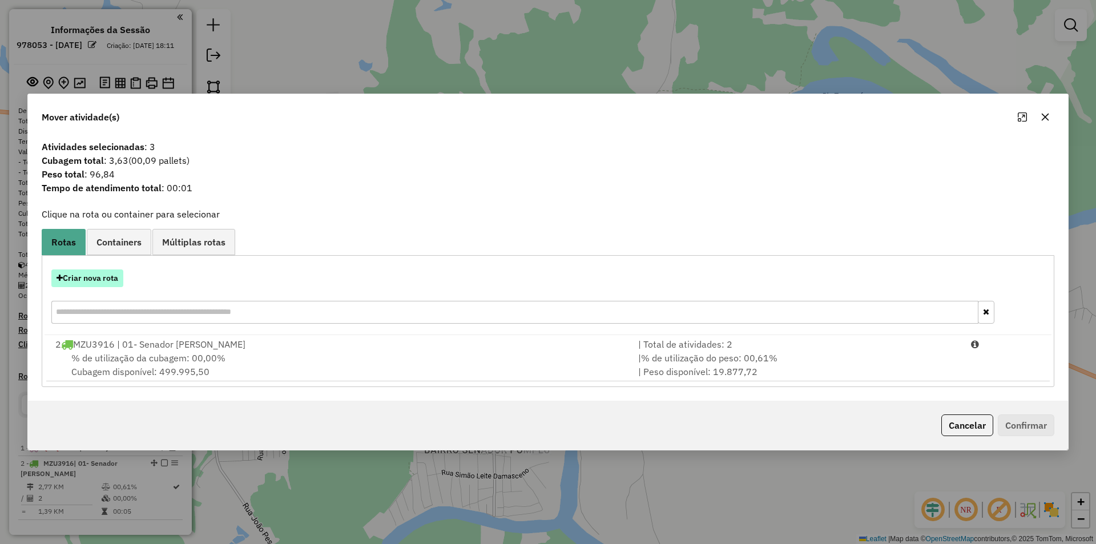
click at [88, 277] on button "Criar nova rota" at bounding box center [87, 278] width 72 height 18
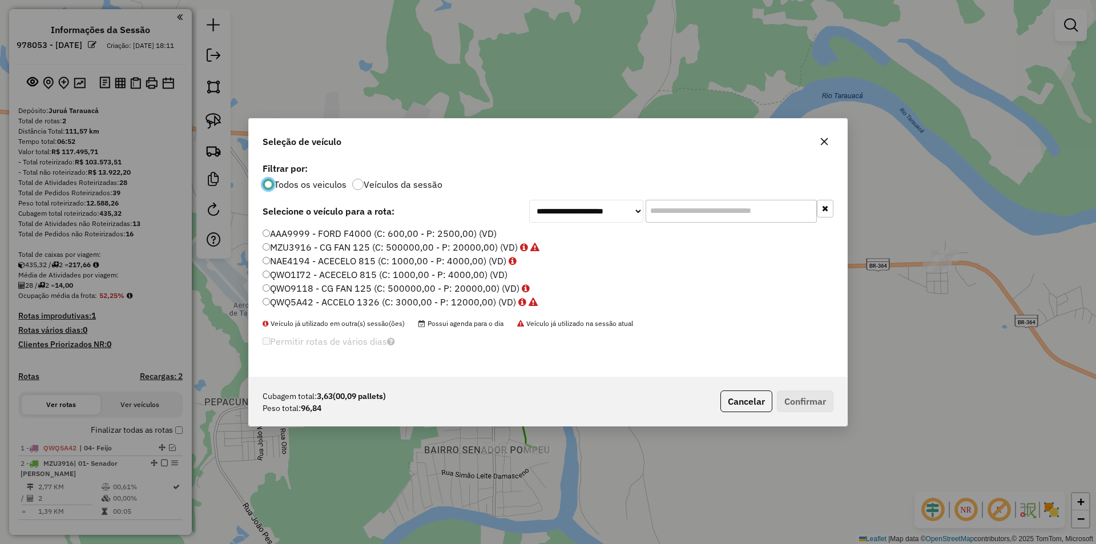
click at [299, 289] on label "QWO9118 - CG FAN 125 (C: 500000,00 - P: 20000,00) (VD)" at bounding box center [396, 288] width 267 height 14
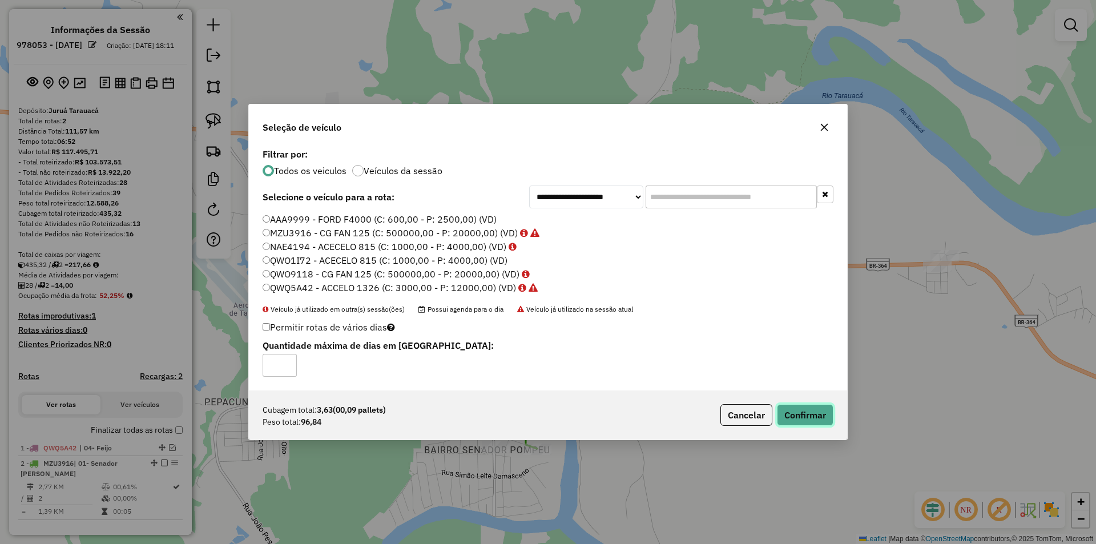
click at [818, 416] on button "Confirmar" at bounding box center [805, 415] width 57 height 22
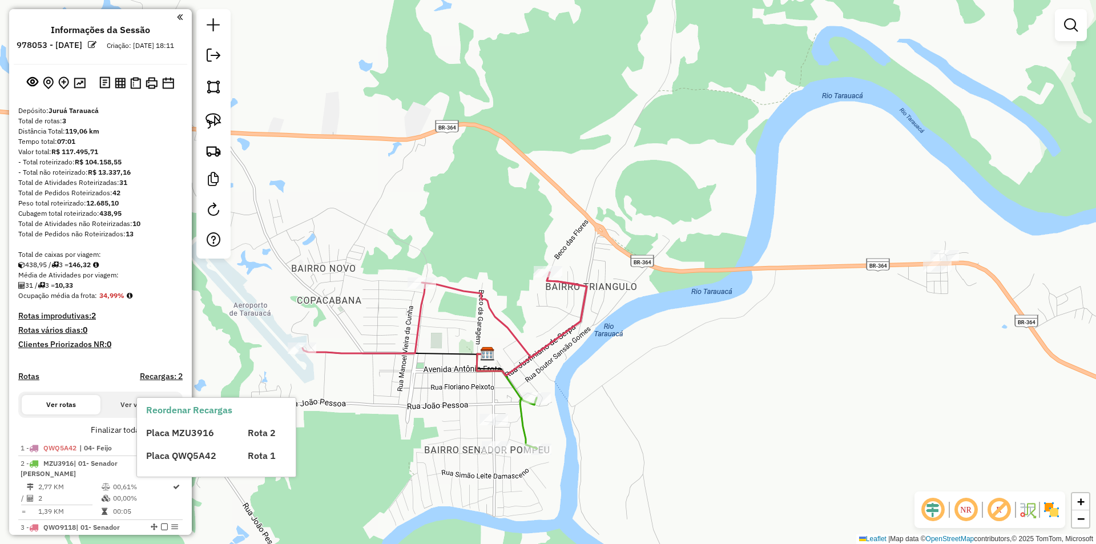
click at [175, 443] on div "Placa MZU3916 Rota 2 Placa QWQ5A42 Rota 1" at bounding box center [226, 440] width 160 height 46
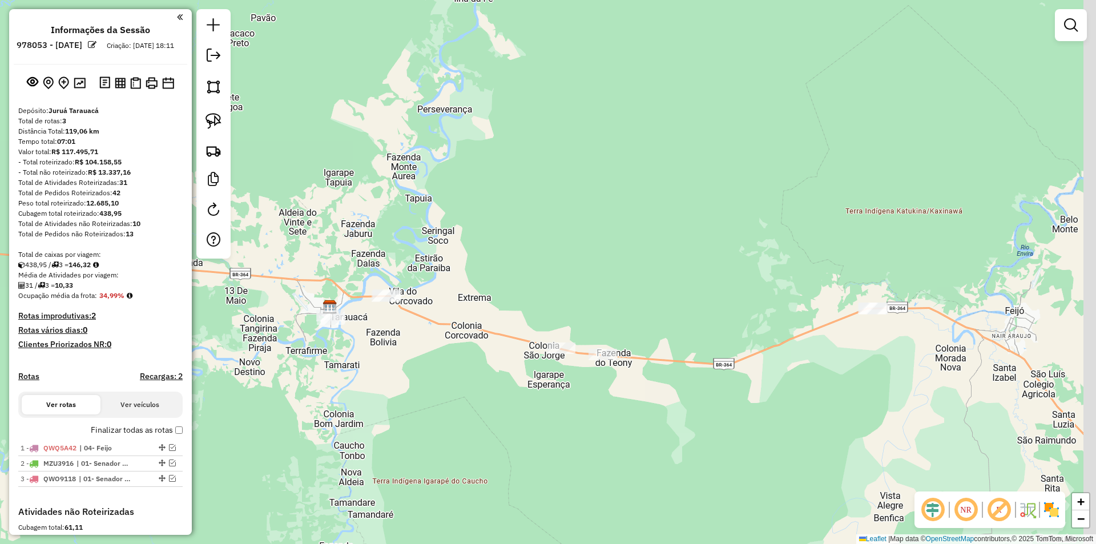
drag, startPoint x: 593, startPoint y: 437, endPoint x: 475, endPoint y: 340, distance: 152.5
click at [475, 340] on div "Janela de atendimento Grade de atendimento Capacidade Transportadoras Veículos …" at bounding box center [548, 272] width 1096 height 544
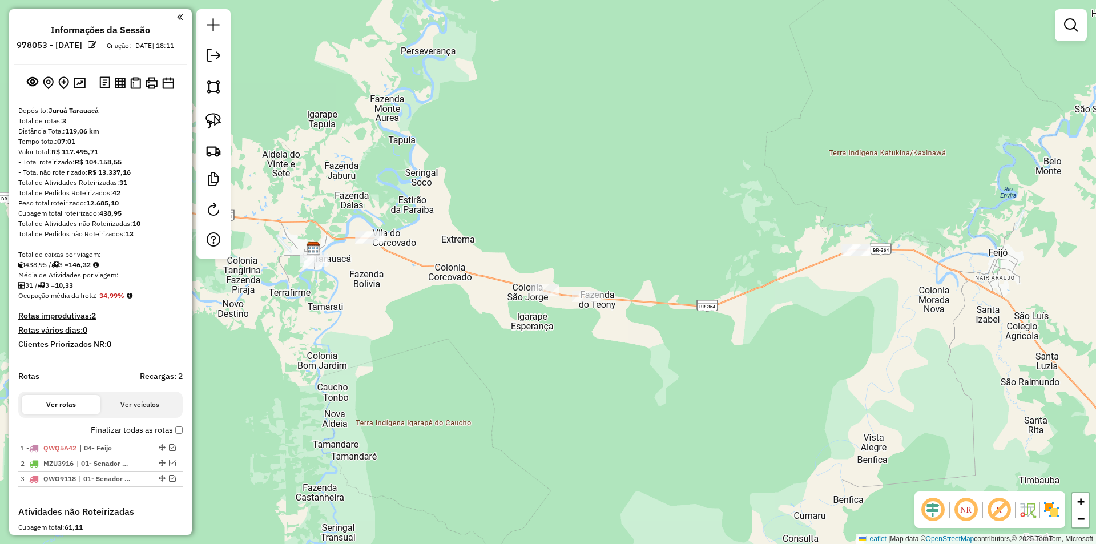
drag, startPoint x: 669, startPoint y: 457, endPoint x: 659, endPoint y: 403, distance: 54.5
click at [659, 403] on div "Janela de atendimento Grade de atendimento Capacidade Transportadoras Veículos …" at bounding box center [548, 272] width 1096 height 544
click at [219, 63] on link at bounding box center [213, 57] width 23 height 26
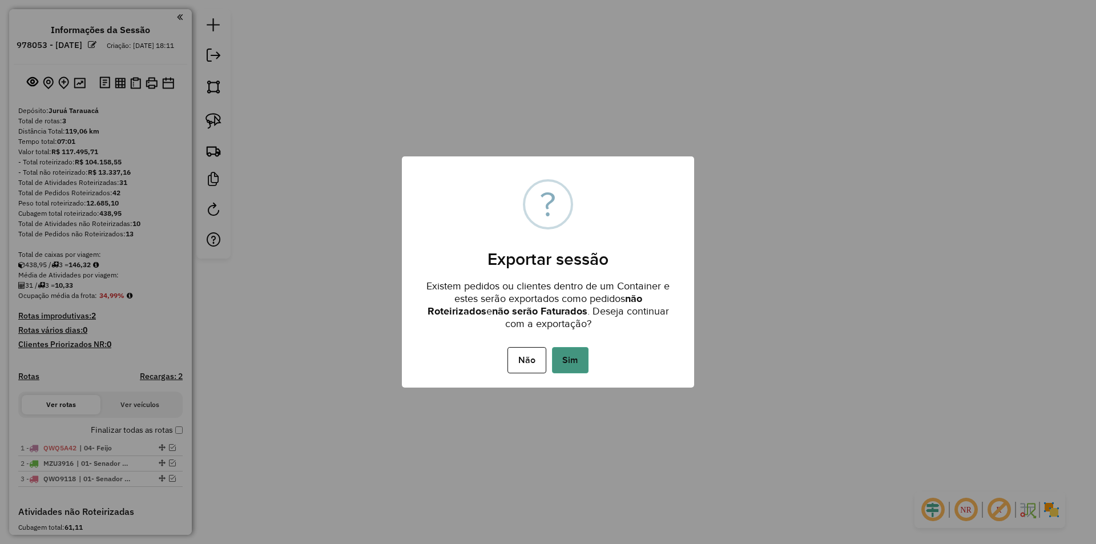
click at [562, 362] on button "Sim" at bounding box center [570, 360] width 37 height 26
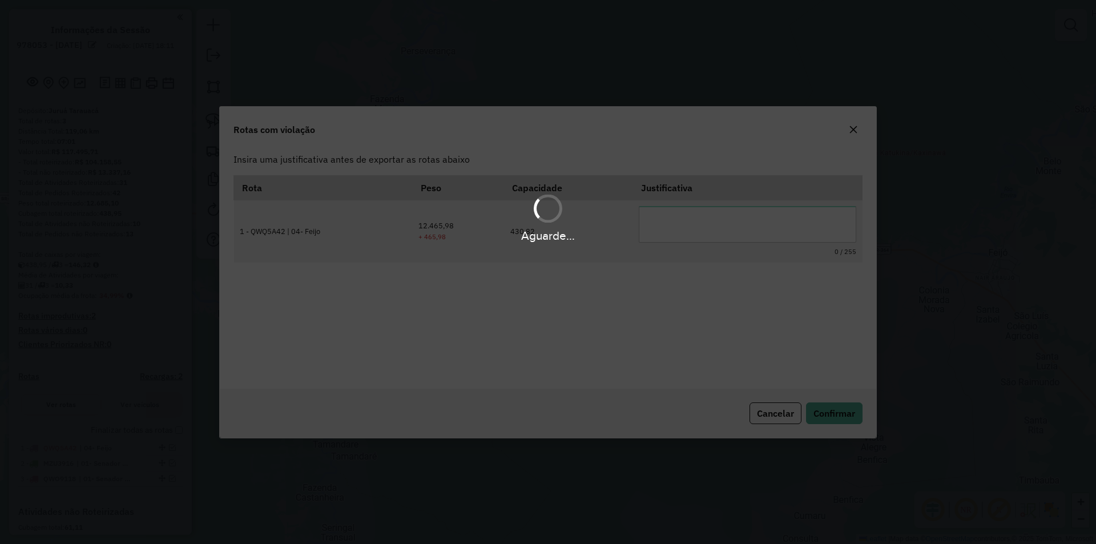
scroll to position [0, 0]
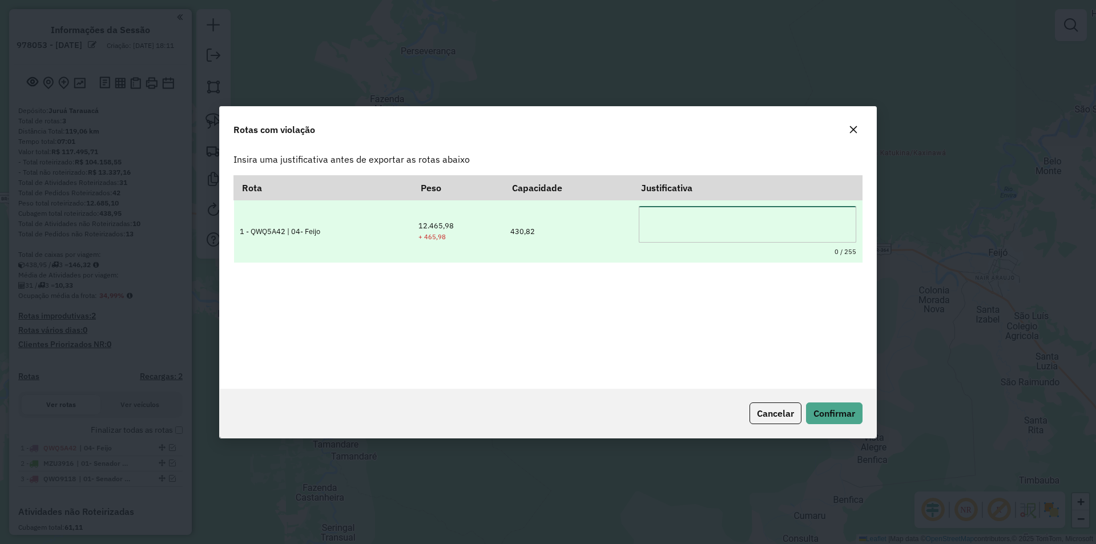
click at [713, 239] on textarea at bounding box center [748, 224] width 218 height 37
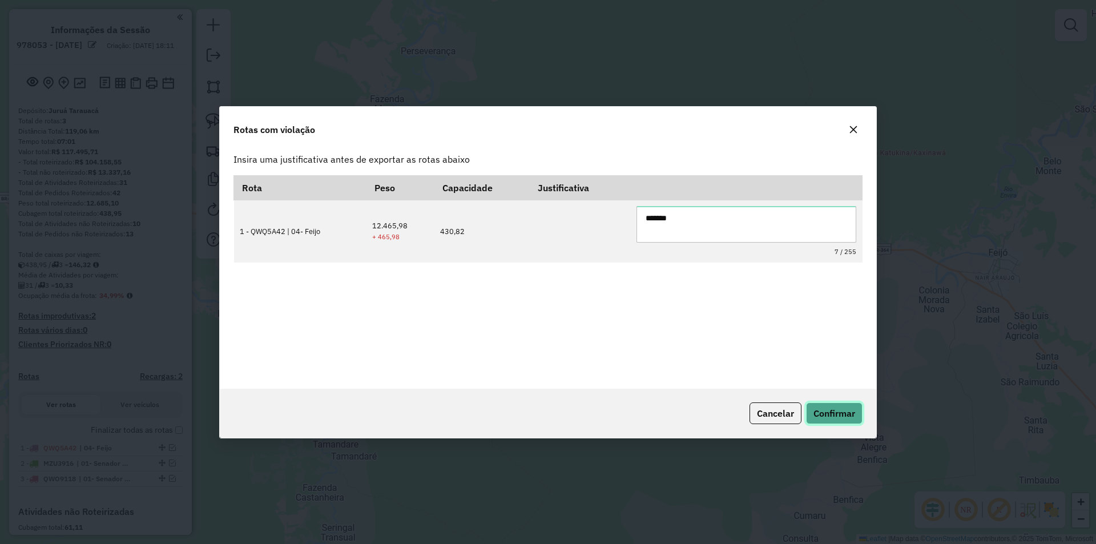
click at [832, 413] on span "Confirmar" at bounding box center [835, 413] width 42 height 11
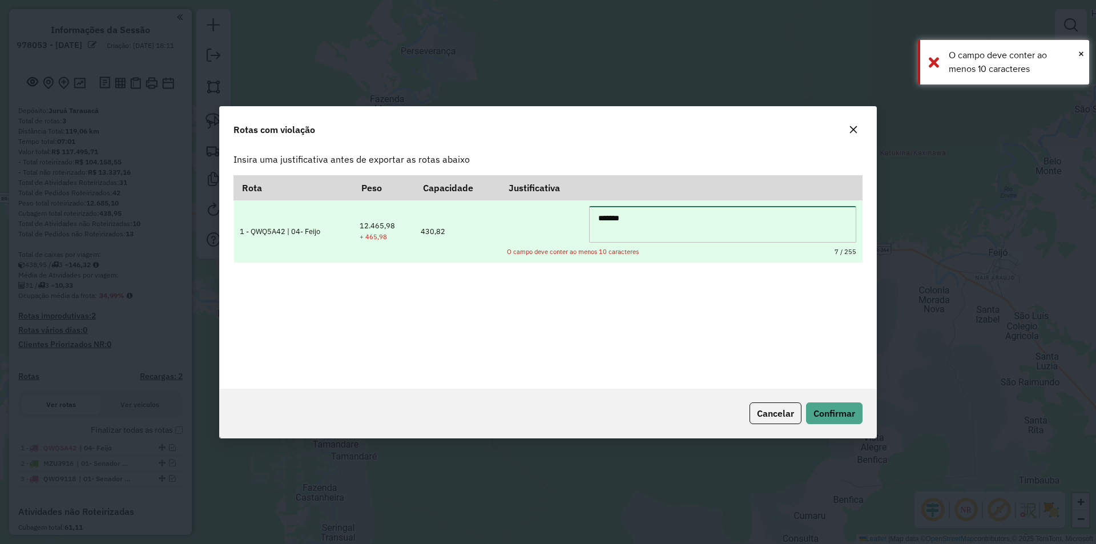
click at [686, 222] on textarea "*****" at bounding box center [722, 224] width 267 height 37
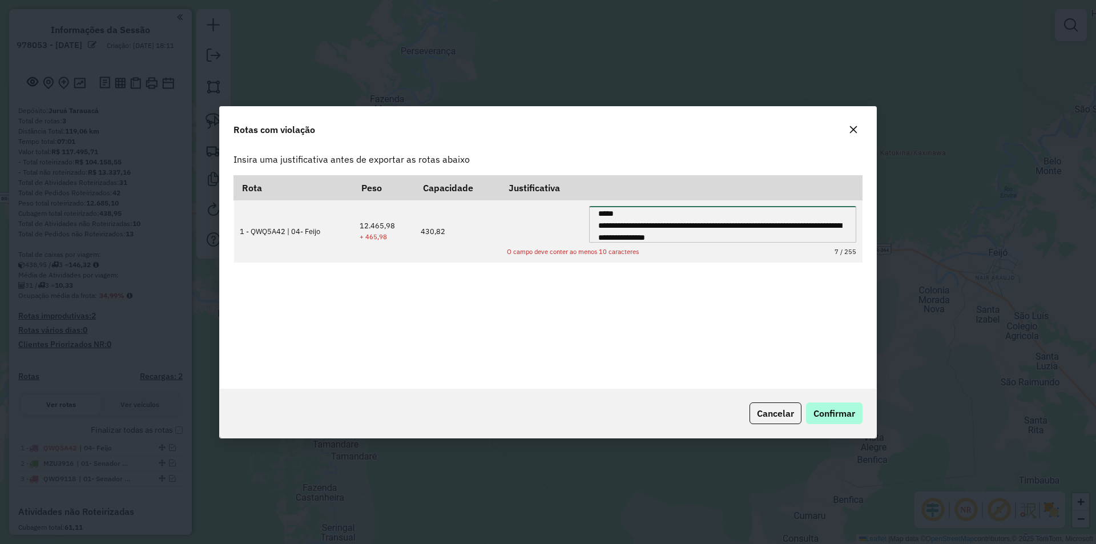
type textarea "**********"
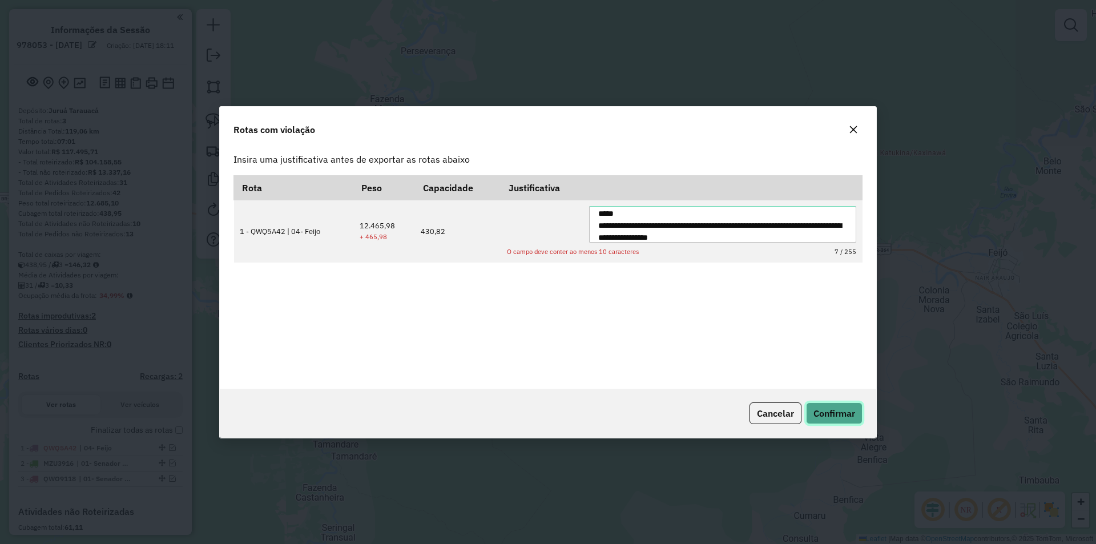
click at [849, 410] on span "Confirmar" at bounding box center [835, 413] width 42 height 11
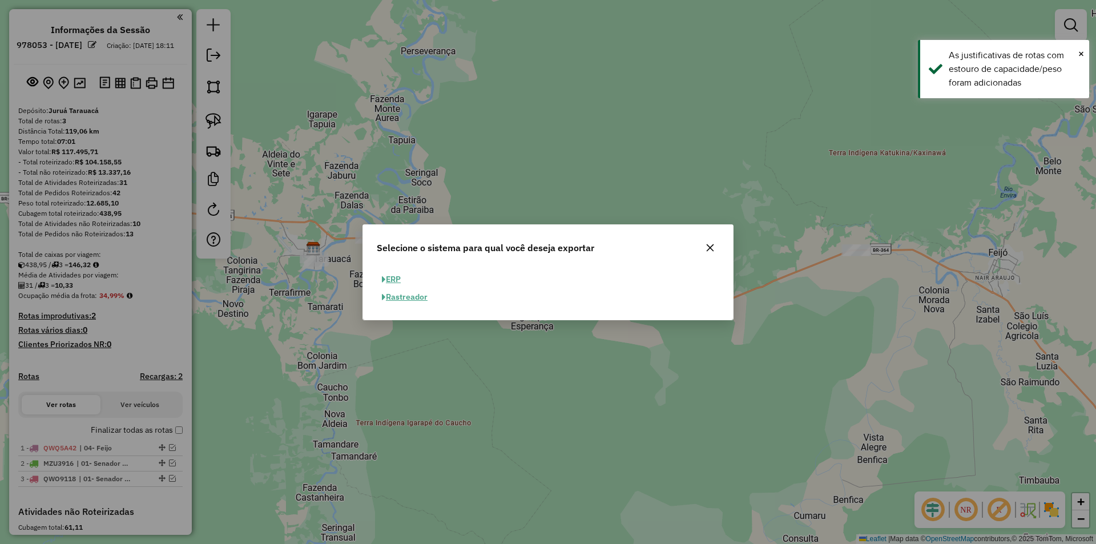
click at [393, 285] on button "ERP" at bounding box center [391, 280] width 29 height 18
select select "**"
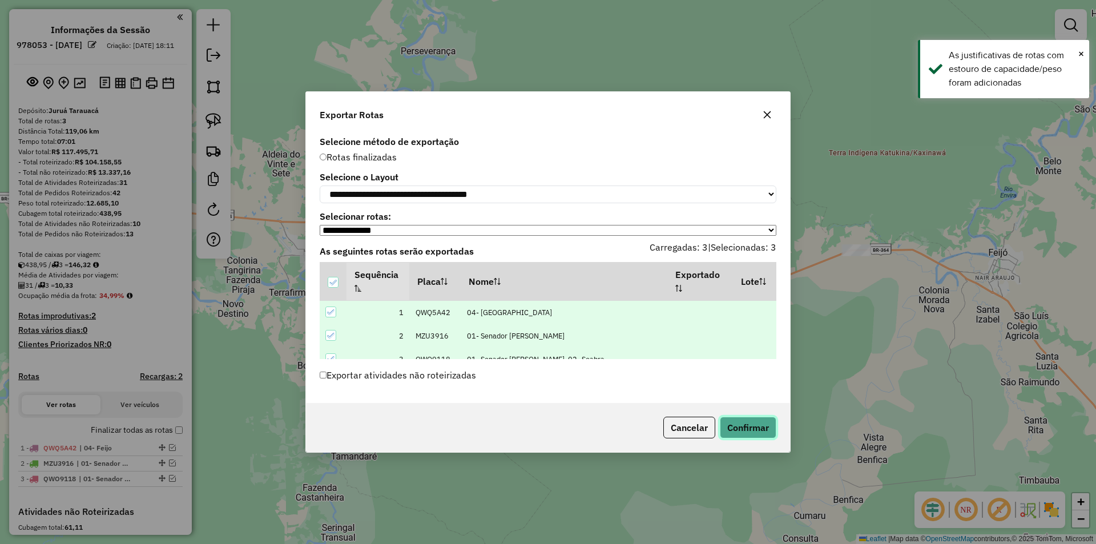
click at [766, 432] on button "Confirmar" at bounding box center [748, 428] width 57 height 22
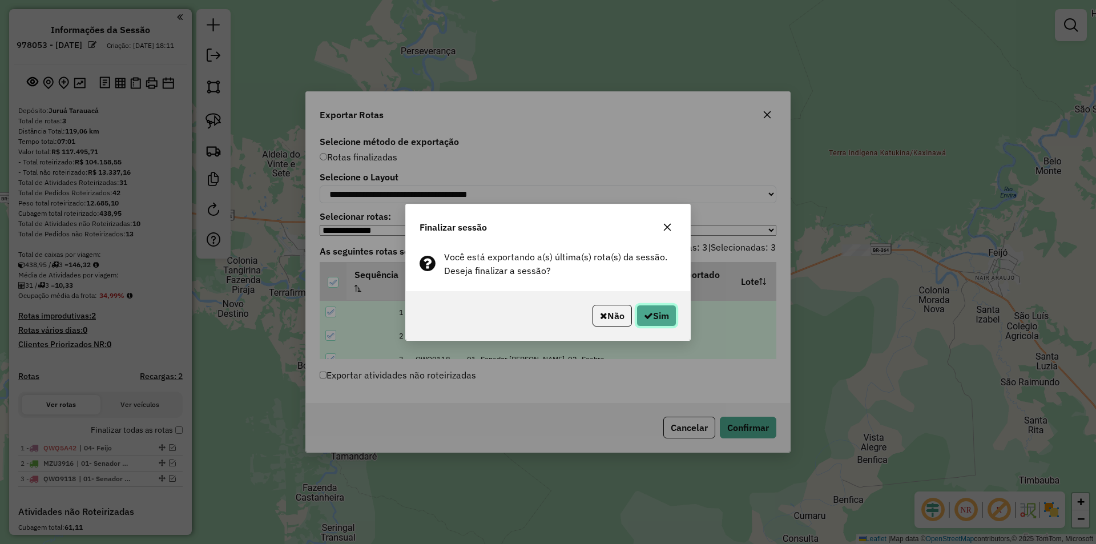
click at [663, 317] on button "Sim" at bounding box center [657, 316] width 40 height 22
